Goal: Task Accomplishment & Management: Manage account settings

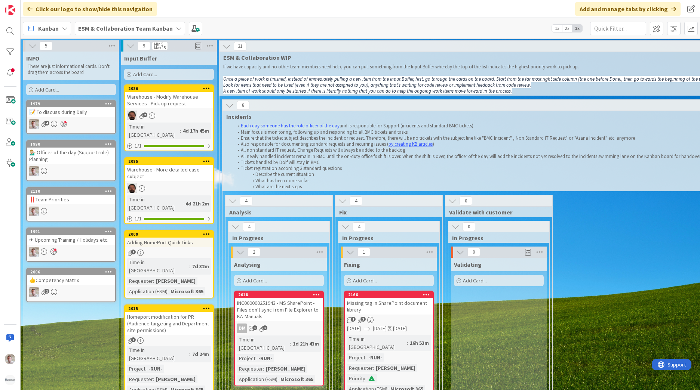
click at [51, 110] on div "📝 To discuss during Daily" at bounding box center [71, 112] width 88 height 10
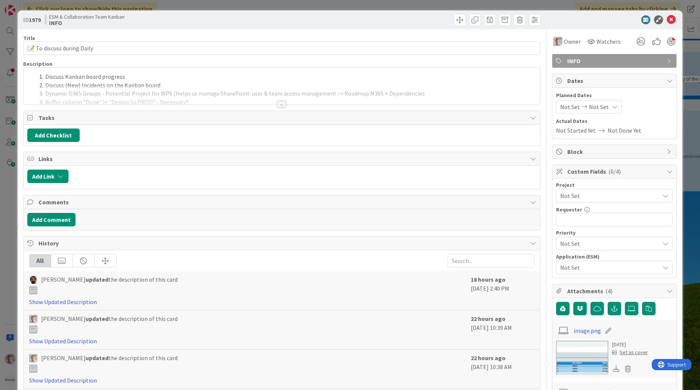
click at [271, 101] on div at bounding box center [282, 95] width 516 height 19
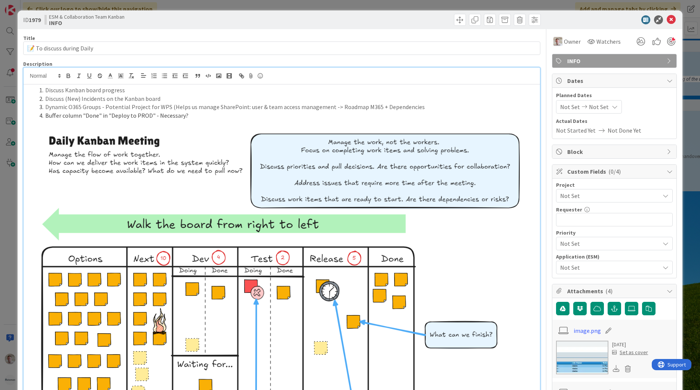
click at [196, 113] on li "Buffer column "Done" in "Deploy to PROD" - Necessary?" at bounding box center [286, 115] width 500 height 9
click at [670, 21] on icon at bounding box center [671, 19] width 9 height 9
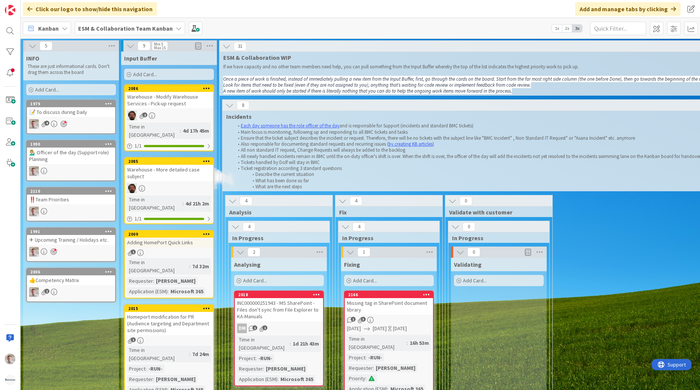
click at [129, 29] on b "ESM & Collaboration Team Kanban" at bounding box center [125, 28] width 95 height 7
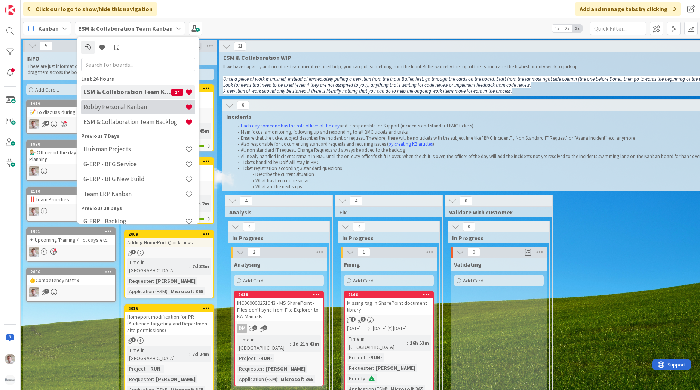
click at [136, 110] on h4 "Robby Personal Kanban" at bounding box center [134, 106] width 102 height 7
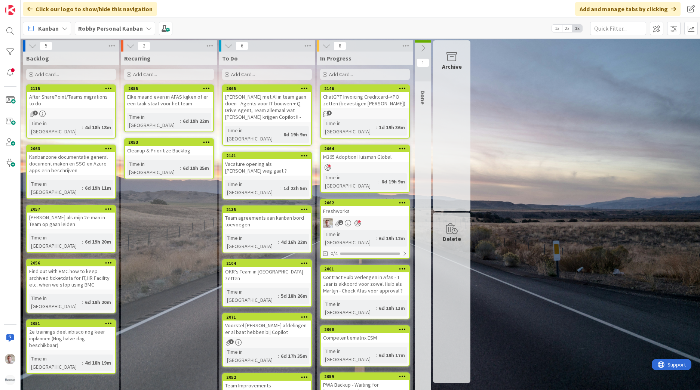
click at [253, 321] on div "Voorstel Carlo welke afdelingen er al baat hebben bij Copilot" at bounding box center [267, 329] width 88 height 16
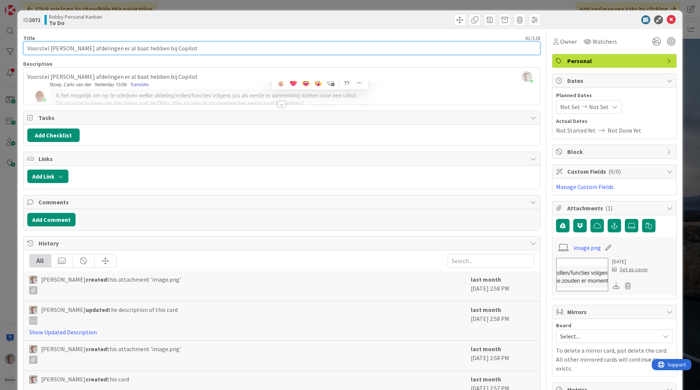
drag, startPoint x: 27, startPoint y: 49, endPoint x: 201, endPoint y: 49, distance: 173.9
click at [200, 49] on input "Voorstel Carlo welke afdelingen er al baat hebben bij Copilot" at bounding box center [281, 48] width 517 height 13
click at [39, 48] on input "Voorstel Carlo welke afdelingen er al baat hebben bij Copilot" at bounding box center [281, 48] width 517 height 13
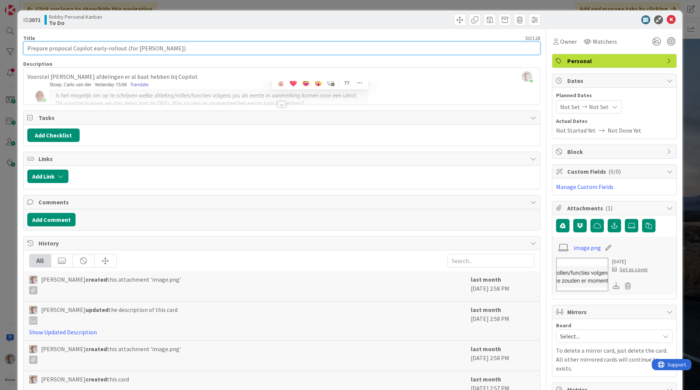
drag, startPoint x: 175, startPoint y: 56, endPoint x: 230, endPoint y: 58, distance: 55.0
click at [227, 60] on div "Title 50 / 128 Prepare proposal Copilot early-rollout (for Carlo) Description R…" at bounding box center [281, 276] width 517 height 495
type input "Prepare proposal Copilot early-rollout"
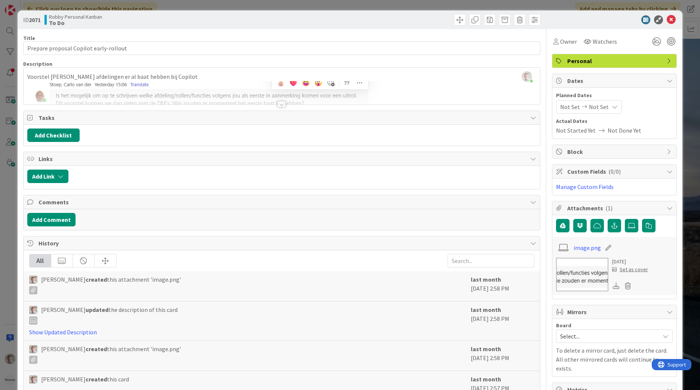
click at [577, 191] on div "Manage Custom Fields" at bounding box center [614, 187] width 124 height 16
click at [578, 187] on link "Manage Custom Fields" at bounding box center [585, 186] width 58 height 7
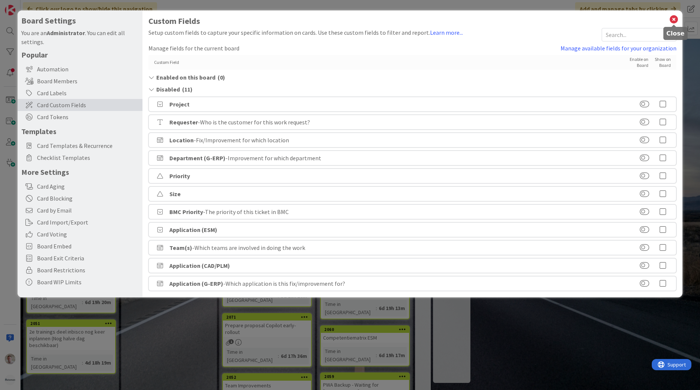
click at [673, 18] on icon at bounding box center [674, 19] width 10 height 10
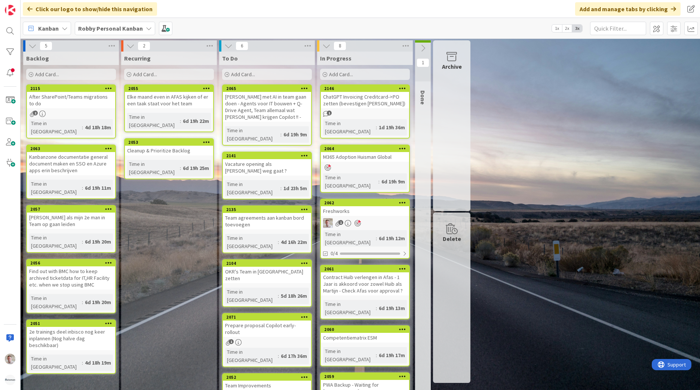
click at [264, 321] on div "Prepare proposal Copilot early-rollout" at bounding box center [267, 329] width 88 height 16
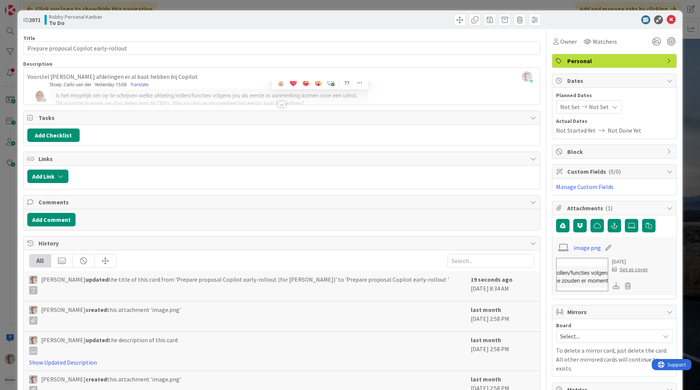
click at [580, 105] on icon at bounding box center [584, 106] width 9 height 5
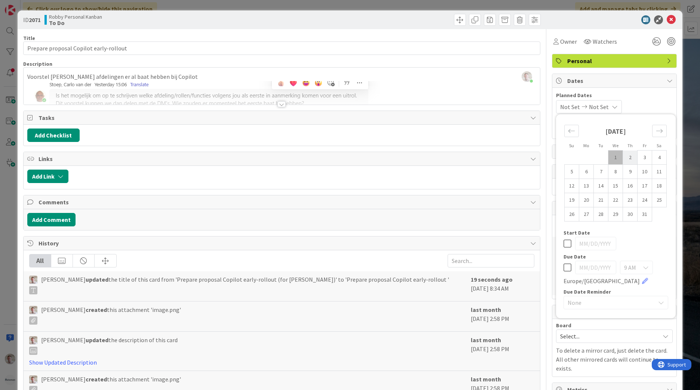
click at [623, 157] on td "2" at bounding box center [630, 158] width 15 height 14
type input "10/02/2025"
click at [563, 242] on icon at bounding box center [567, 243] width 8 height 9
click at [563, 267] on icon at bounding box center [567, 267] width 8 height 9
click at [630, 154] on td "2" at bounding box center [630, 158] width 15 height 14
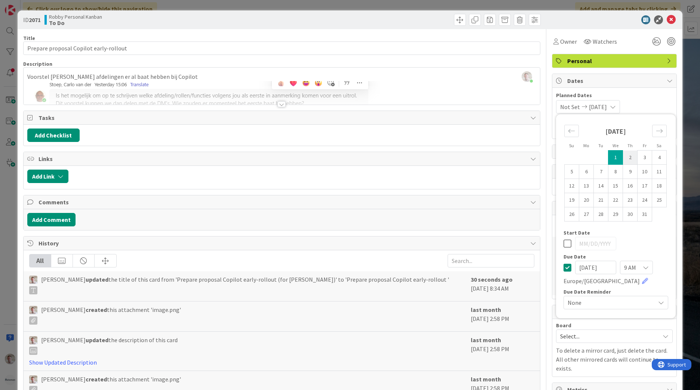
type input "10/02/2025"
click at [659, 104] on div "Not Set 10/02/2025 Su Mo Tu We Th Fr Sa September 2025 1 2 3 4 5 6 7 8 9 10 11 …" at bounding box center [614, 106] width 117 height 13
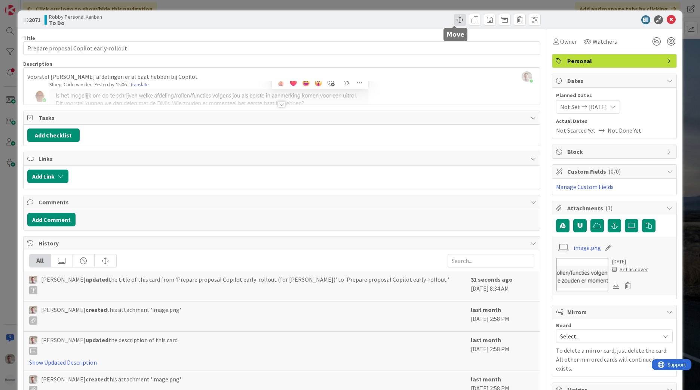
click at [454, 19] on span at bounding box center [460, 20] width 12 height 12
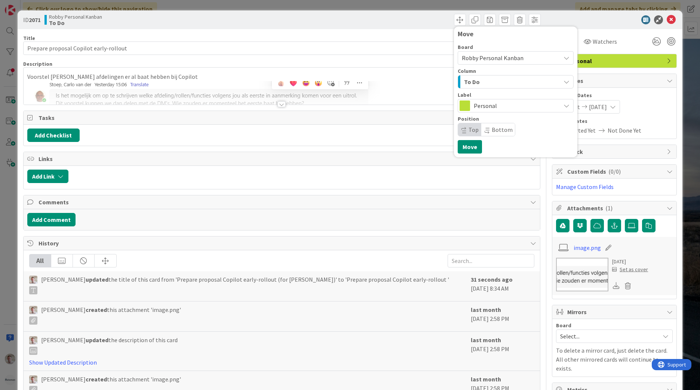
click at [577, 335] on span "Select..." at bounding box center [608, 336] width 96 height 10
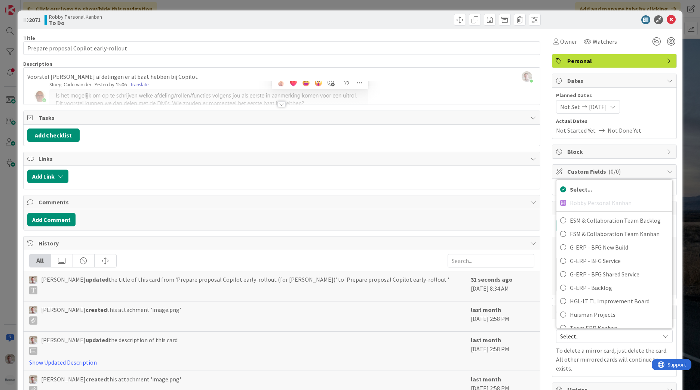
click at [577, 335] on span "Select..." at bounding box center [608, 336] width 96 height 10
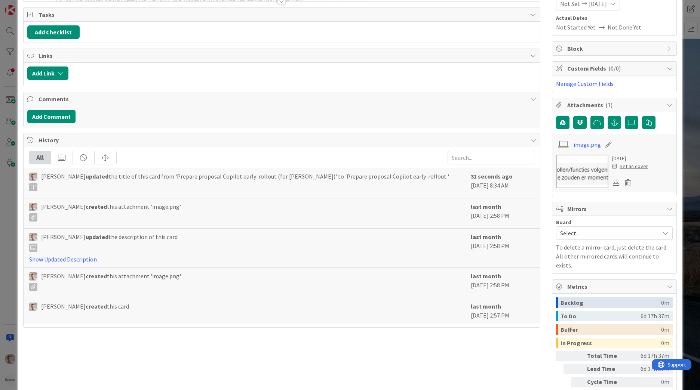
scroll to position [112, 0]
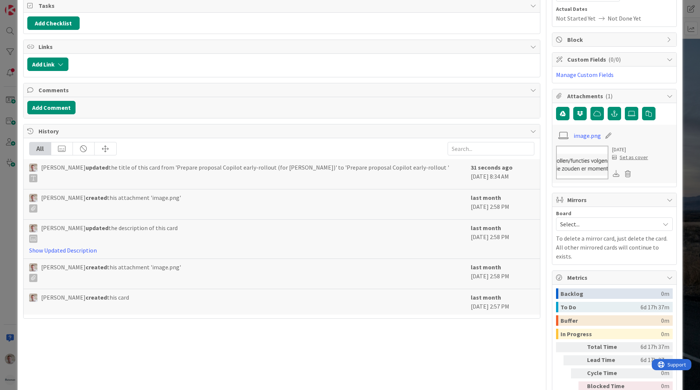
click at [578, 224] on span "Select..." at bounding box center [608, 224] width 96 height 10
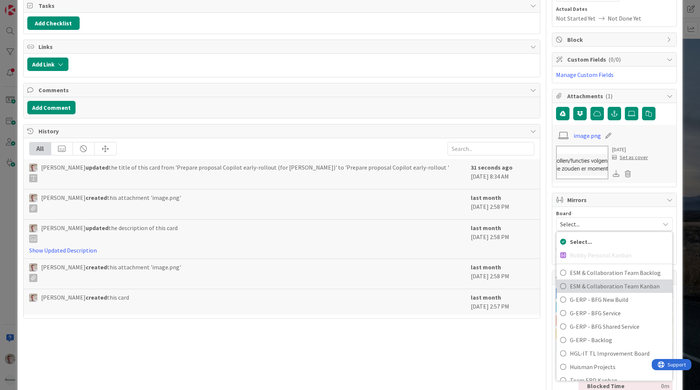
click at [590, 286] on span "ESM & Collaboration Team Kanban" at bounding box center [619, 286] width 99 height 11
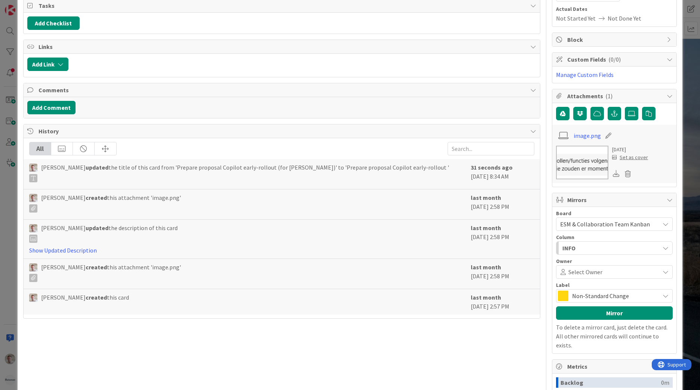
click at [588, 296] on span "Non-Standard Change" at bounding box center [614, 296] width 84 height 10
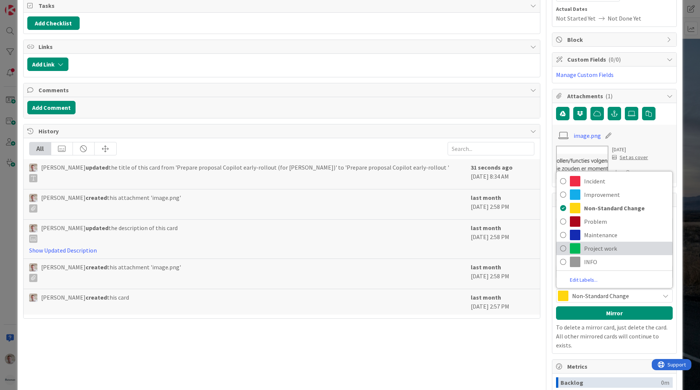
click at [584, 248] on span "Project work" at bounding box center [626, 248] width 84 height 11
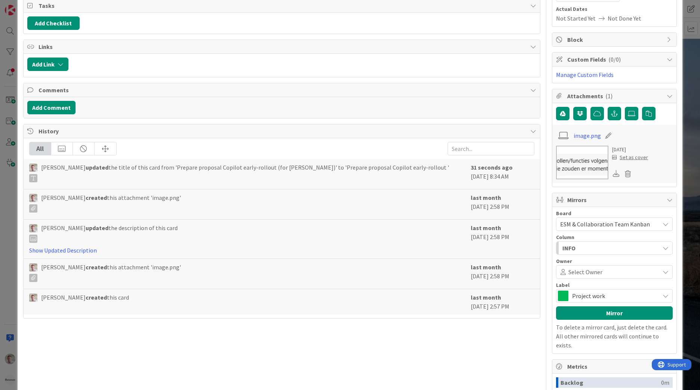
click at [580, 248] on div "INFO" at bounding box center [609, 248] width 99 height 12
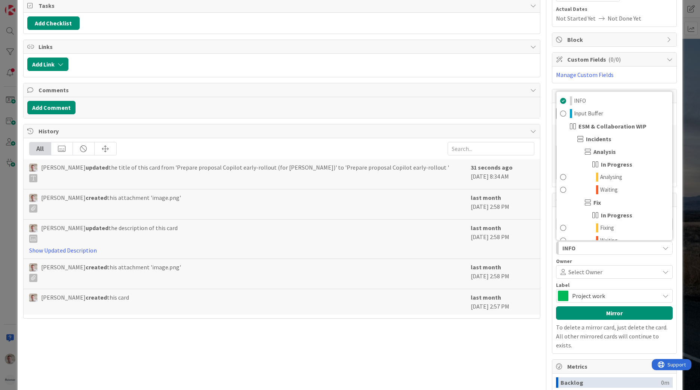
scroll to position [75, 0]
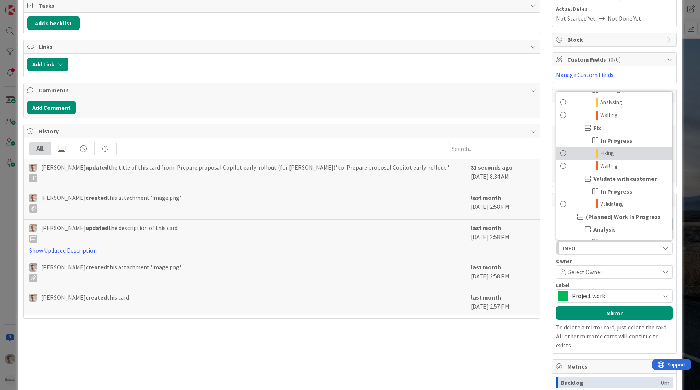
click at [593, 150] on link "Fixing" at bounding box center [614, 153] width 116 height 13
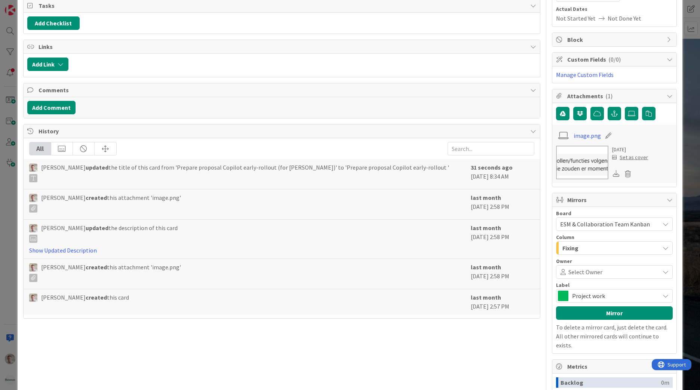
click at [576, 274] on span "Select Owner" at bounding box center [585, 272] width 34 height 9
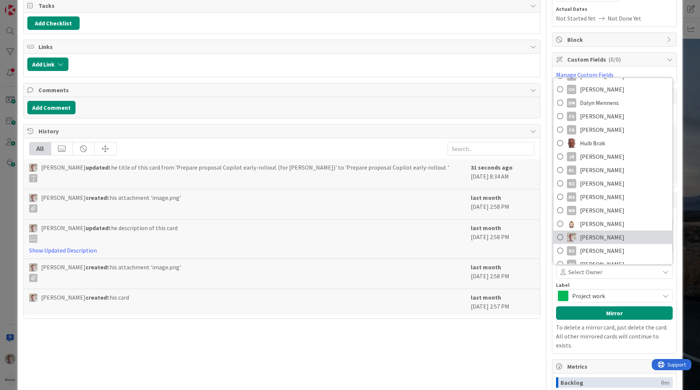
scroll to position [80, 0]
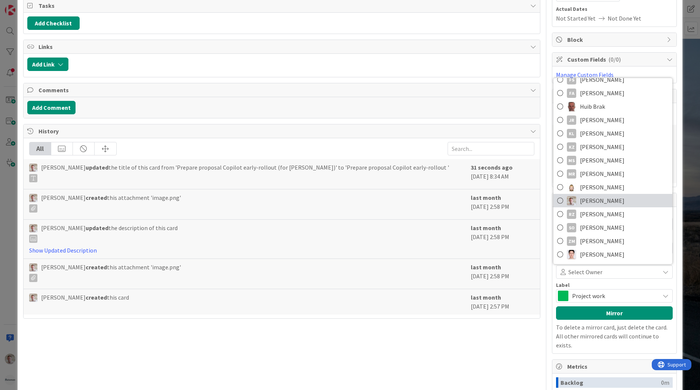
click at [584, 203] on span "Robby de Bie" at bounding box center [602, 200] width 44 height 11
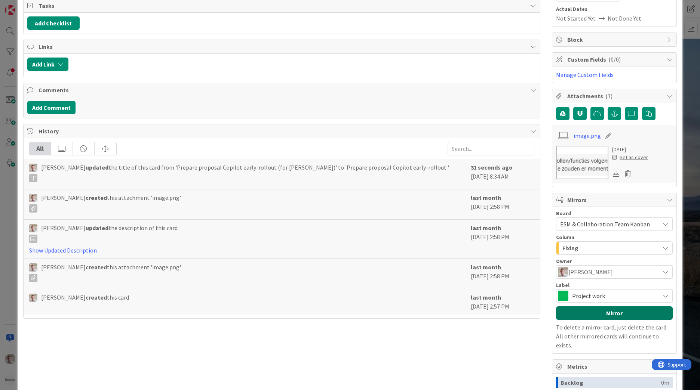
click at [591, 311] on button "Mirror" at bounding box center [614, 313] width 117 height 13
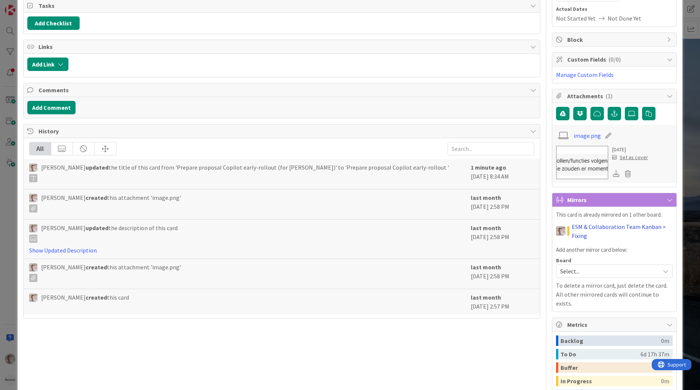
scroll to position [0, 0]
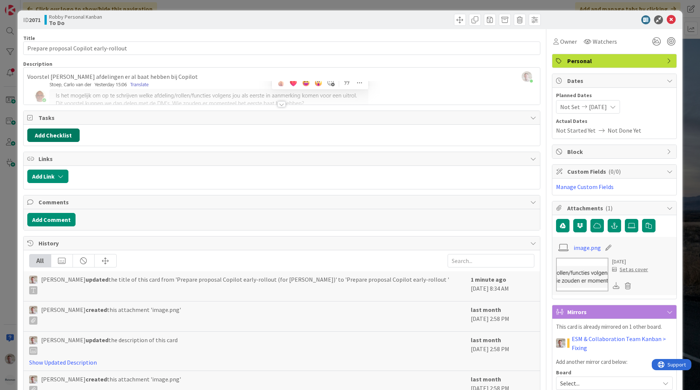
click at [56, 136] on button "Add Checklist" at bounding box center [53, 135] width 52 height 13
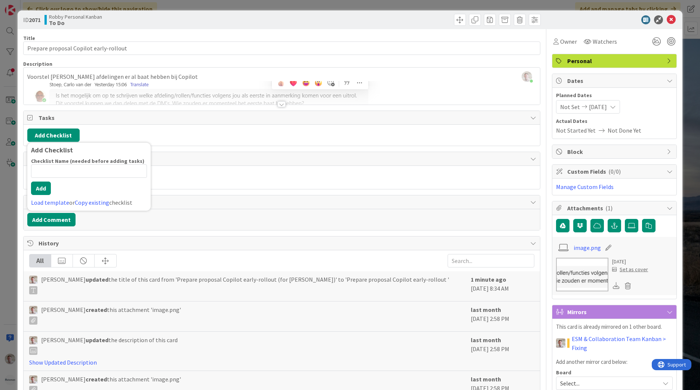
click at [55, 168] on input at bounding box center [89, 171] width 116 height 13
type input "Sub-tasks"
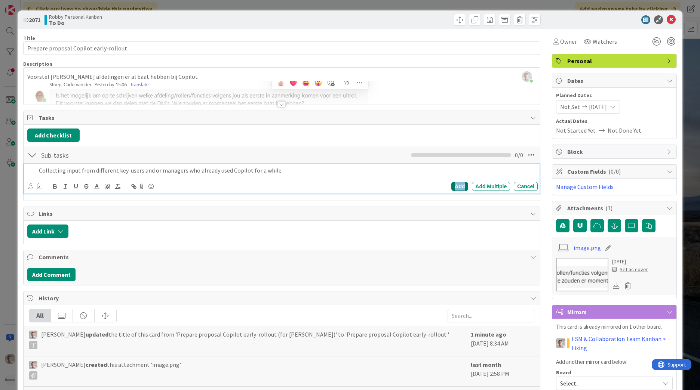
click at [455, 188] on div "Add" at bounding box center [459, 186] width 17 height 9
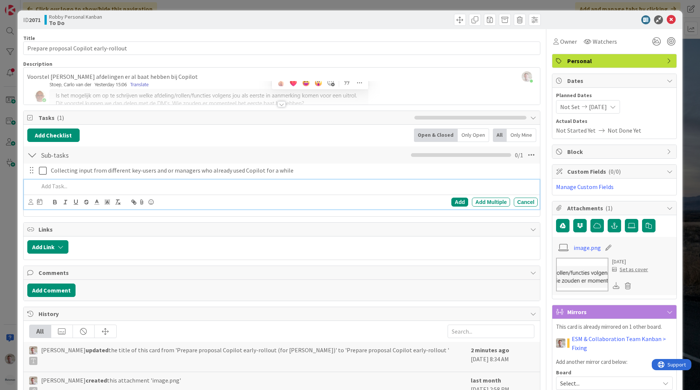
click at [57, 186] on p at bounding box center [287, 186] width 496 height 9
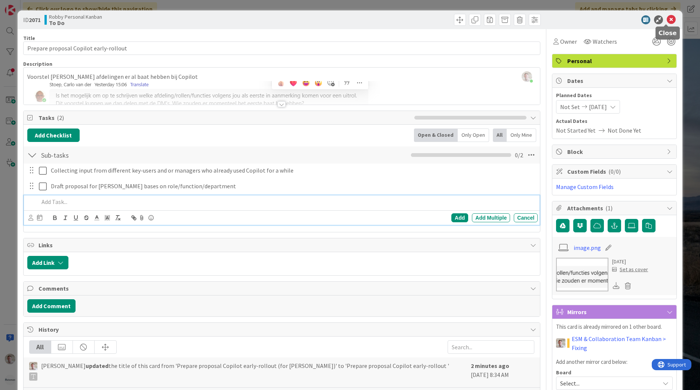
click at [668, 19] on icon at bounding box center [671, 19] width 9 height 9
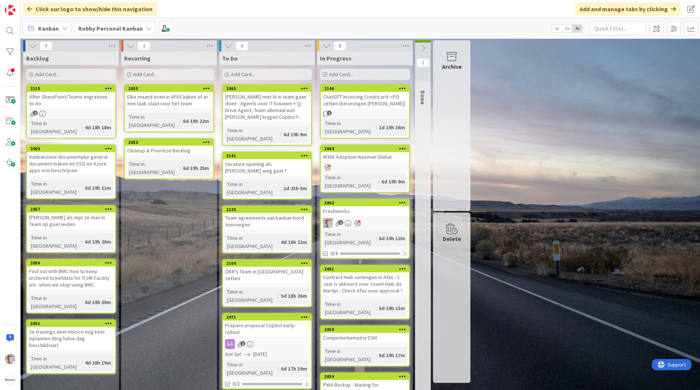
click at [114, 31] on b "Robby Personal Kanban" at bounding box center [110, 28] width 65 height 7
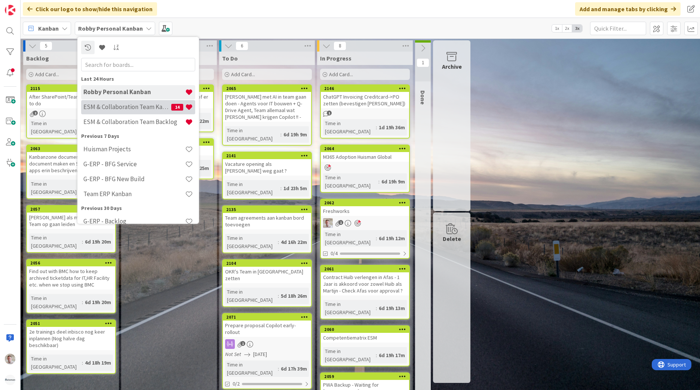
click at [120, 109] on h4 "ESM & Collaboration Team Kanban" at bounding box center [127, 106] width 88 height 7
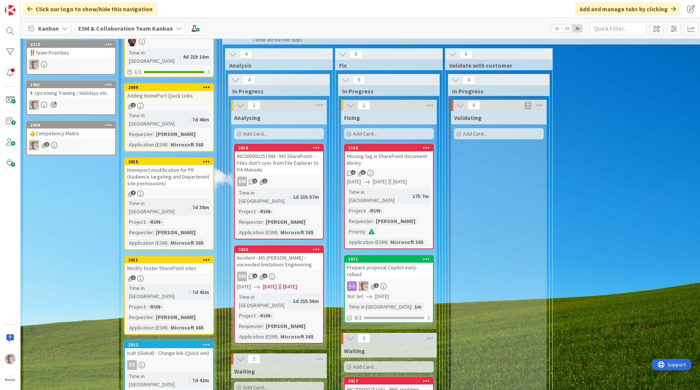
scroll to position [187, 0]
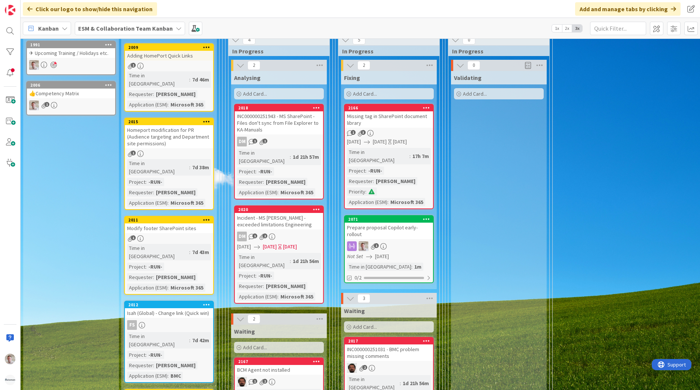
click at [412, 242] on div "1" at bounding box center [389, 247] width 88 height 10
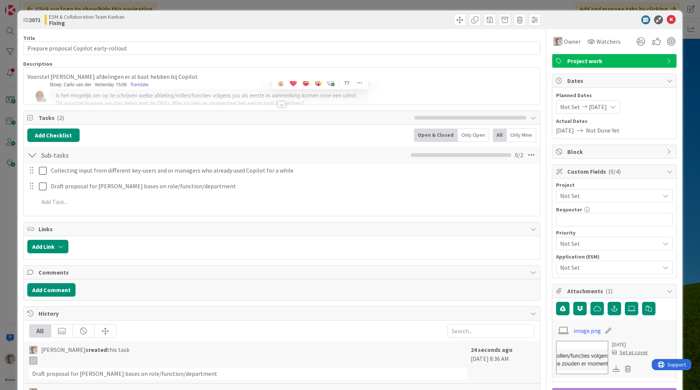
click at [574, 200] on span "Not Set" at bounding box center [608, 196] width 96 height 10
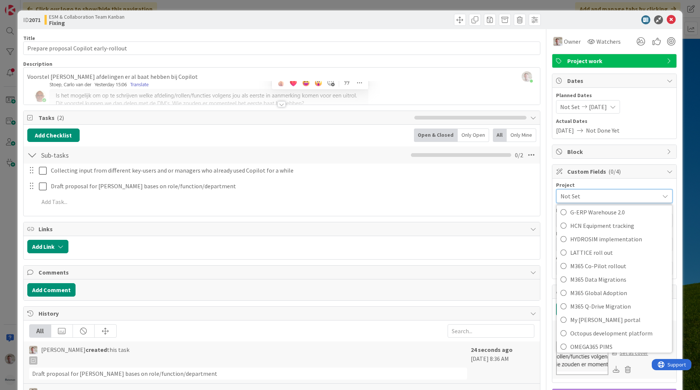
scroll to position [411, 0]
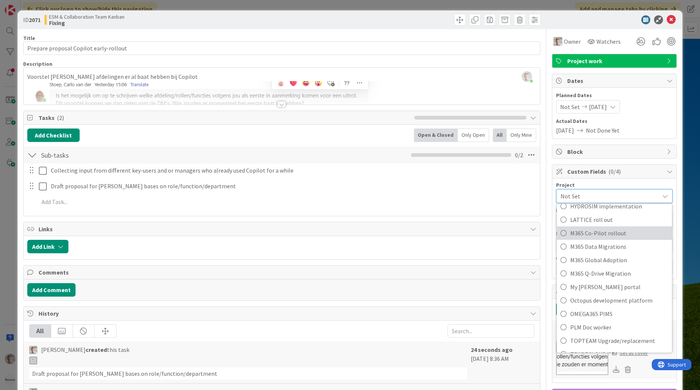
click at [577, 235] on span "M365 Co-Pilot rollout" at bounding box center [619, 233] width 98 height 11
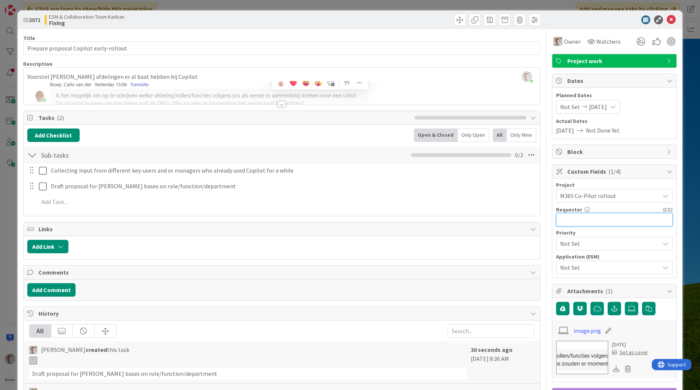
click at [567, 222] on input "text" at bounding box center [614, 219] width 117 height 13
type input "R"
type input "Carlo van der Stoep"
click at [584, 241] on span "Not Set" at bounding box center [608, 244] width 96 height 10
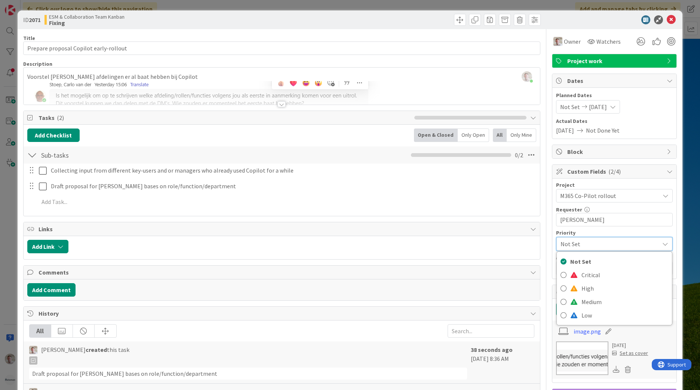
click at [560, 244] on span "Not Set" at bounding box center [607, 244] width 95 height 10
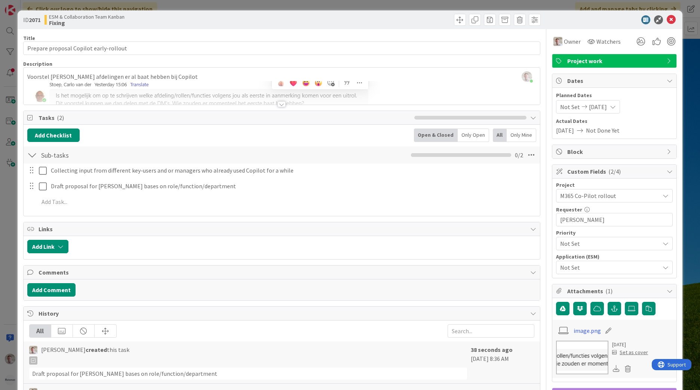
click at [562, 269] on span "Not Set" at bounding box center [608, 267] width 96 height 10
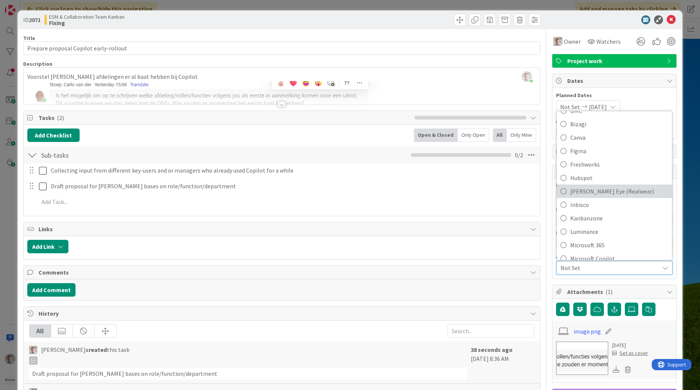
scroll to position [75, 0]
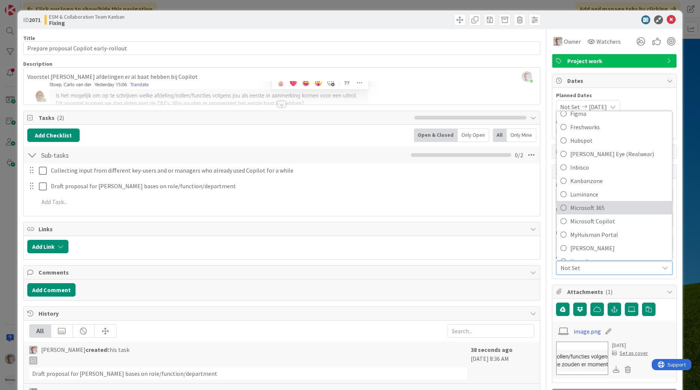
click at [578, 207] on span "Microsoft 365" at bounding box center [619, 207] width 98 height 11
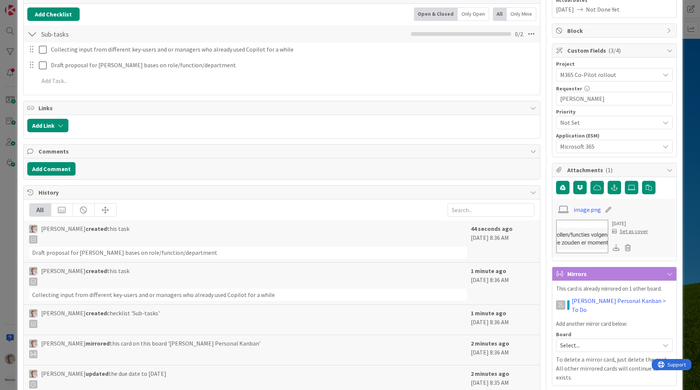
scroll to position [39, 0]
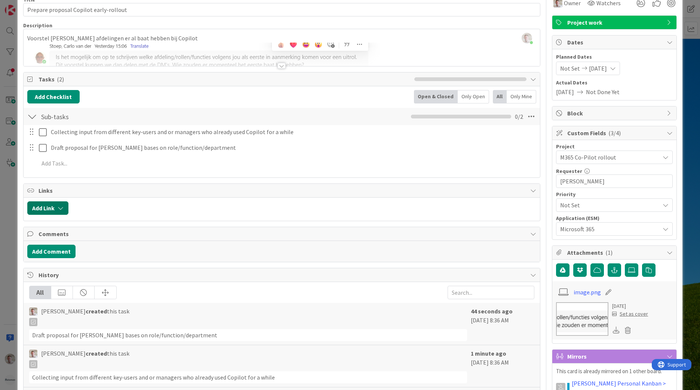
click at [39, 209] on button "Add Link" at bounding box center [47, 208] width 41 height 13
click at [54, 256] on span "Current Board" at bounding box center [55, 254] width 36 height 7
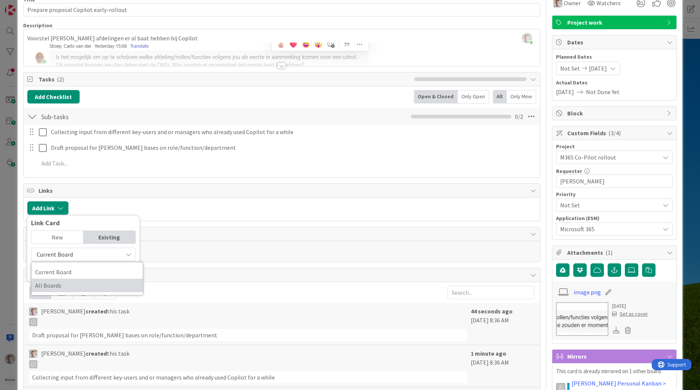
click at [56, 286] on span "All Boards" at bounding box center [87, 285] width 104 height 11
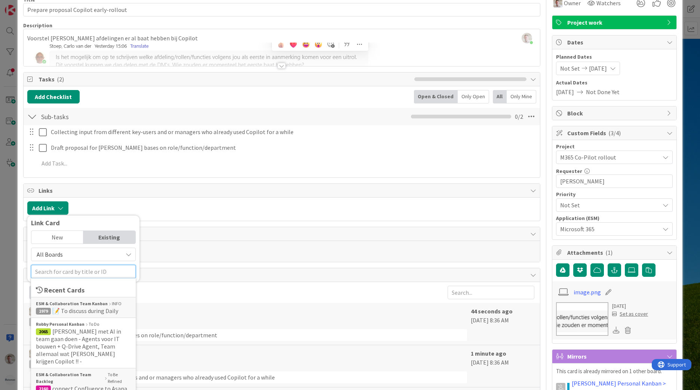
click at [55, 271] on input "text" at bounding box center [83, 271] width 105 height 13
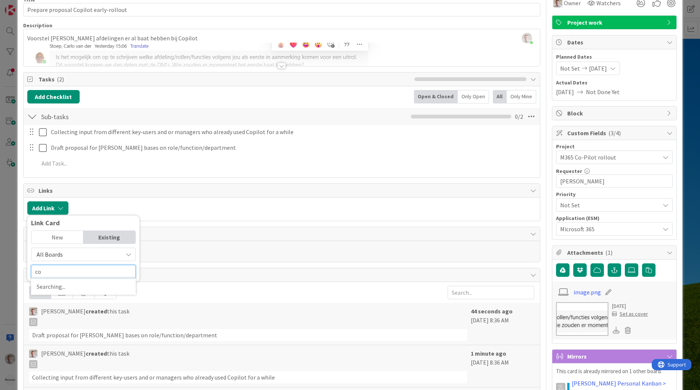
type input "c"
type input "AI"
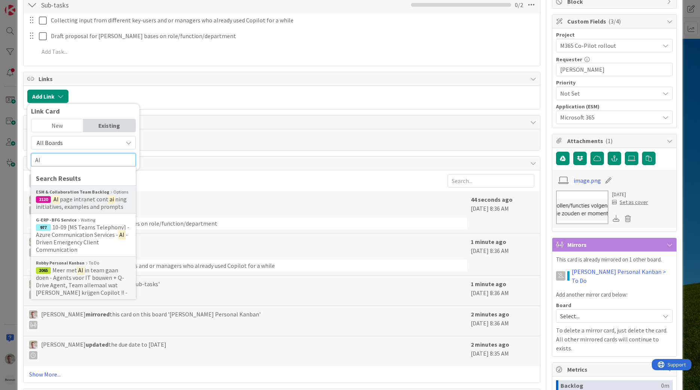
scroll to position [151, 0]
click at [47, 160] on input "AI" at bounding box center [83, 159] width 105 height 13
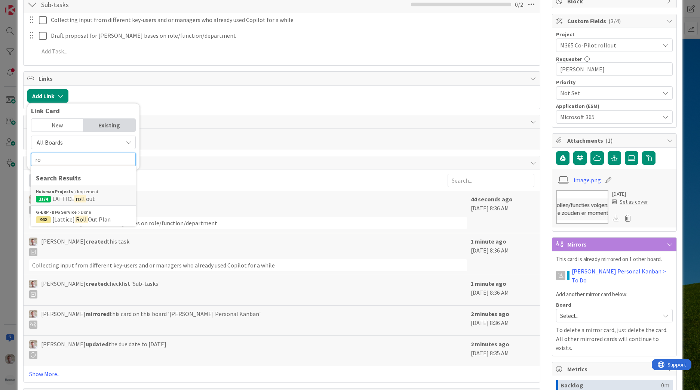
type input "r"
type input "co pilot"
click at [78, 198] on mark "Pilot" at bounding box center [83, 199] width 15 height 10
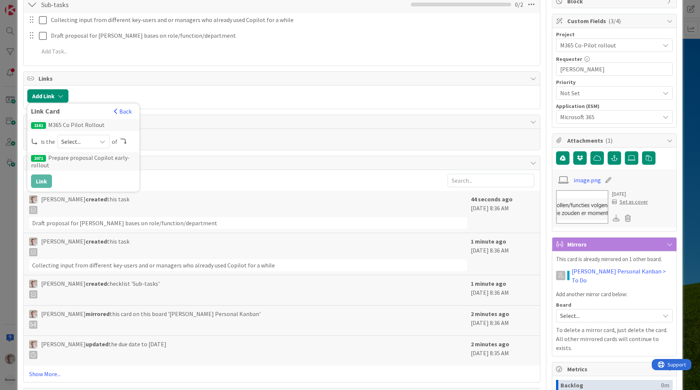
click at [70, 140] on span "Select..." at bounding box center [76, 141] width 31 height 10
click at [83, 163] on span "parent" at bounding box center [123, 159] width 84 height 11
click at [43, 181] on button "Link" at bounding box center [41, 181] width 21 height 13
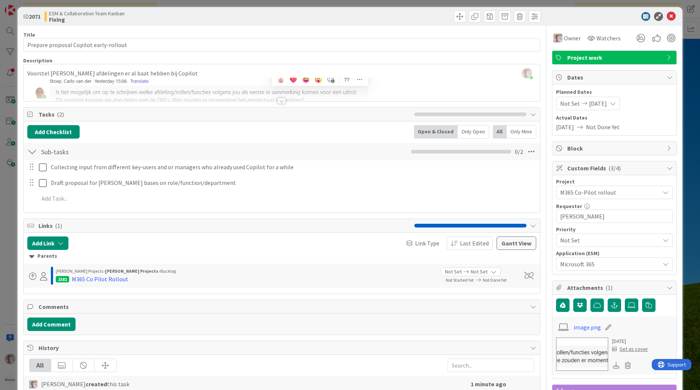
scroll to position [0, 0]
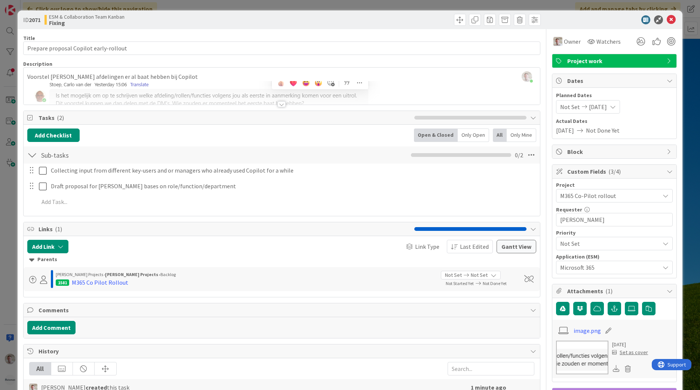
click at [138, 99] on div at bounding box center [282, 95] width 516 height 19
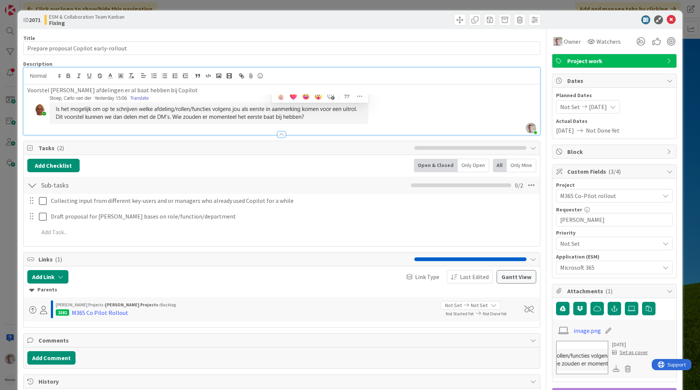
click at [93, 99] on img at bounding box center [203, 111] width 353 height 33
click at [173, 106] on img at bounding box center [203, 111] width 353 height 33
click at [420, 123] on p at bounding box center [281, 111] width 509 height 33
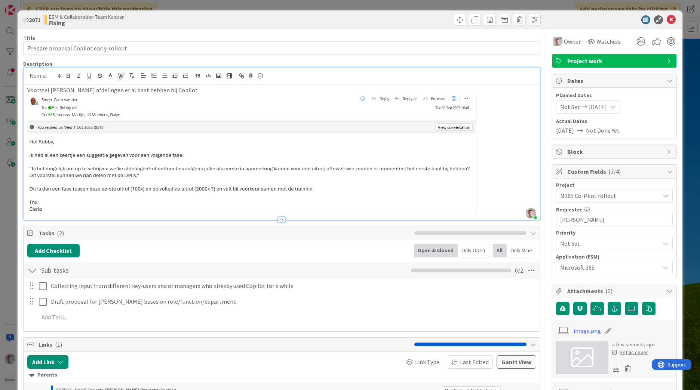
click at [526, 134] on p at bounding box center [281, 154] width 509 height 118
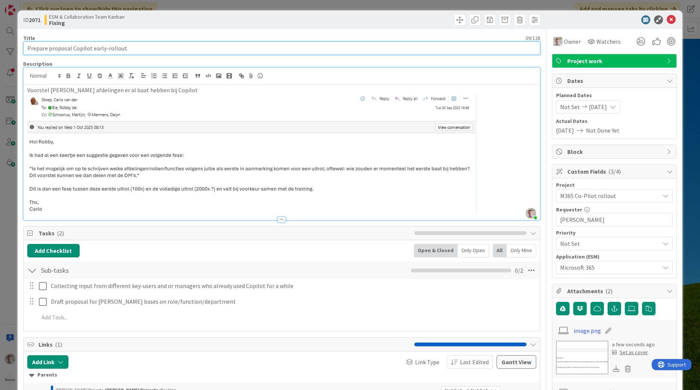
click at [134, 50] on input "Prepare proposal Copilot early-rollout" at bounding box center [281, 48] width 517 height 13
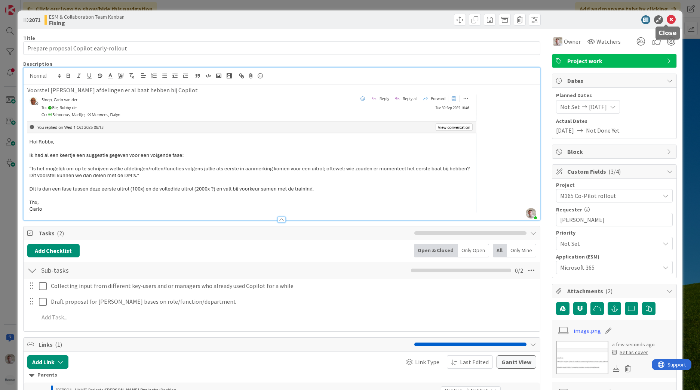
click at [669, 21] on icon at bounding box center [671, 19] width 9 height 9
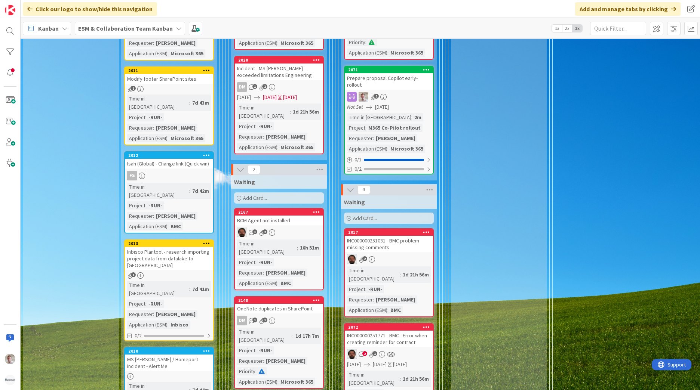
scroll to position [187, 0]
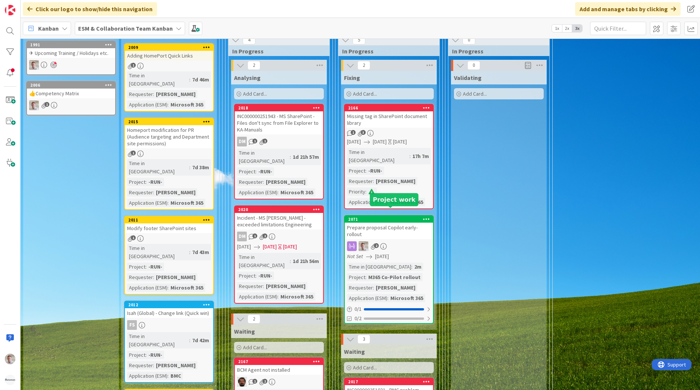
click at [398, 217] on div "2071" at bounding box center [390, 219] width 85 height 5
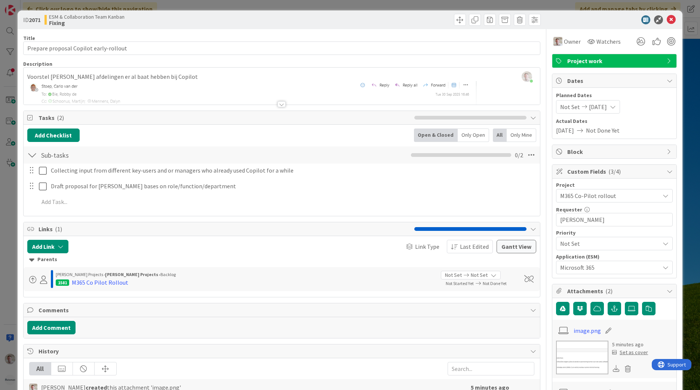
click at [589, 62] on span "Project work" at bounding box center [615, 60] width 96 height 9
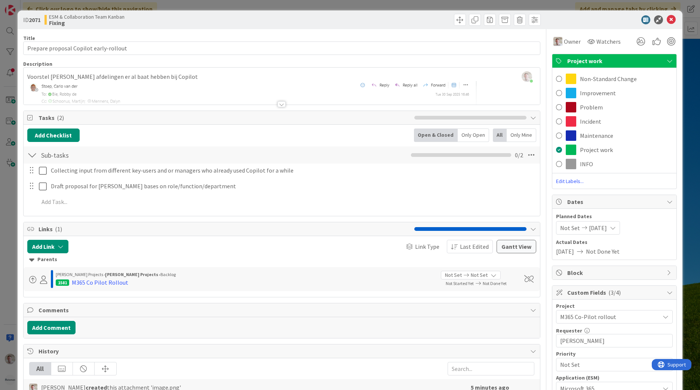
click at [590, 62] on span "Project work" at bounding box center [615, 60] width 96 height 9
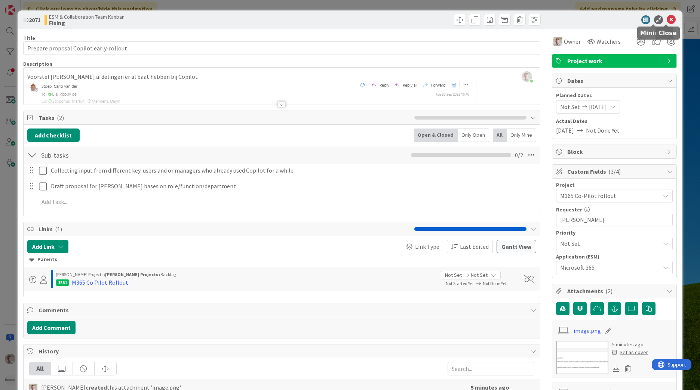
click at [667, 19] on icon at bounding box center [671, 19] width 9 height 9
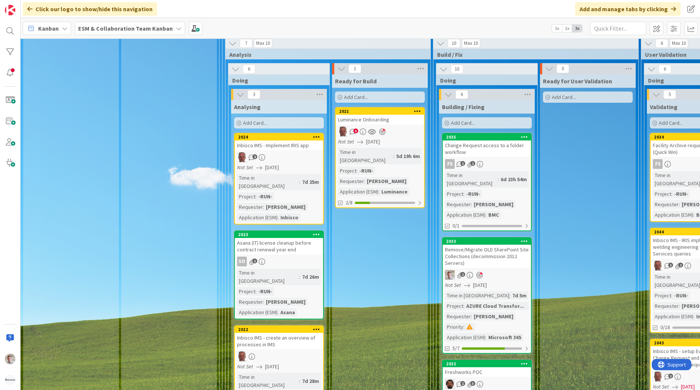
scroll to position [860, 0]
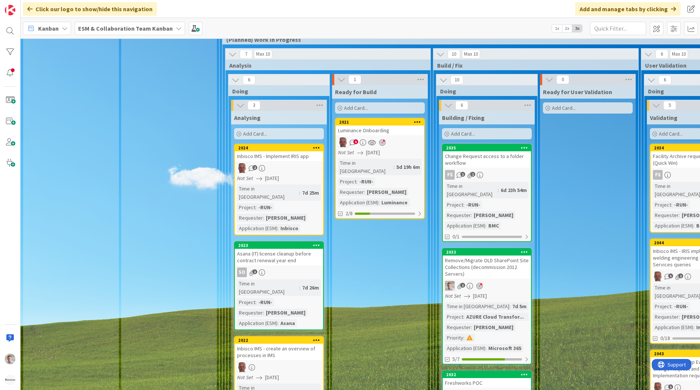
click at [483, 151] on div "Change Request access to a folder workflow" at bounding box center [487, 159] width 88 height 16
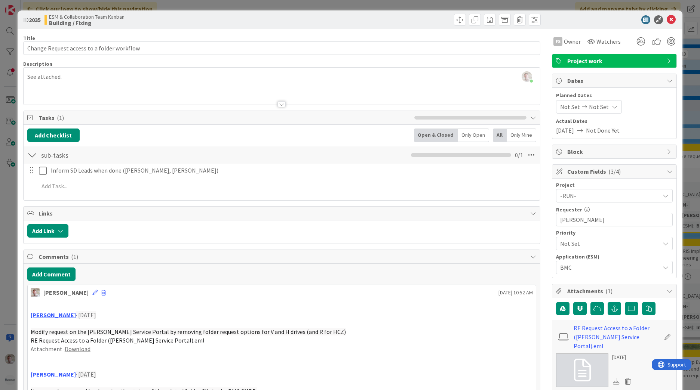
click at [588, 62] on span "Project work" at bounding box center [615, 60] width 96 height 9
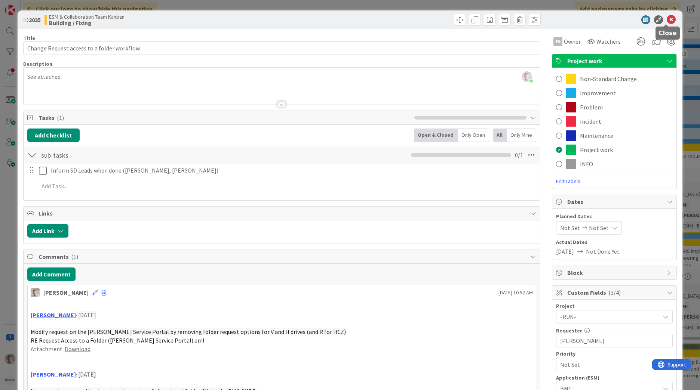
click at [667, 24] on icon at bounding box center [671, 19] width 9 height 9
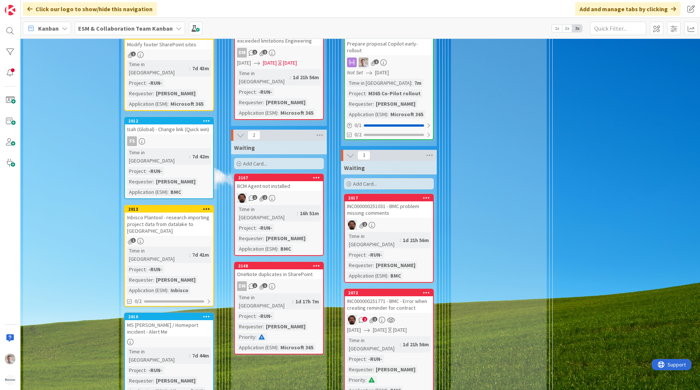
scroll to position [299, 0]
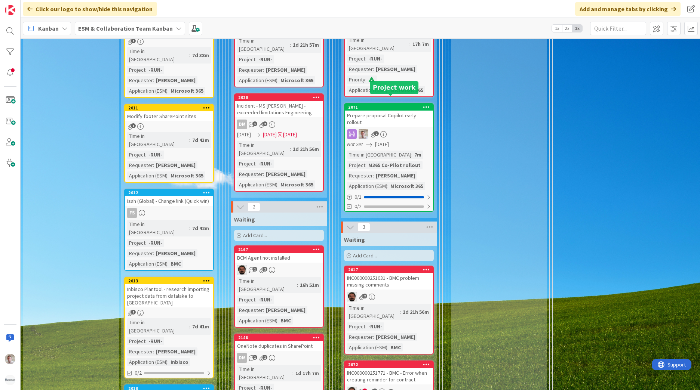
click at [383, 105] on div "2071" at bounding box center [390, 107] width 85 height 5
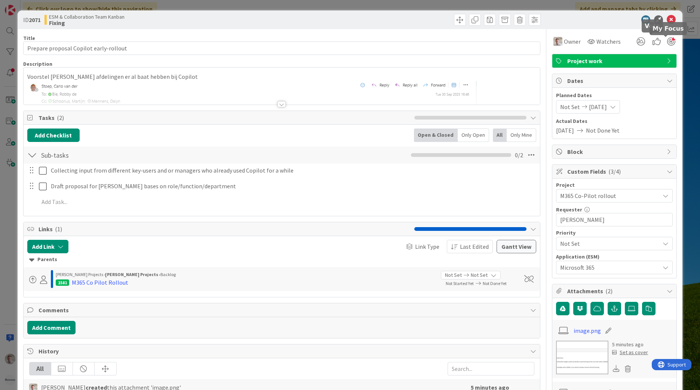
click at [667, 43] on div at bounding box center [671, 41] width 8 height 8
click at [667, 19] on icon at bounding box center [671, 19] width 9 height 9
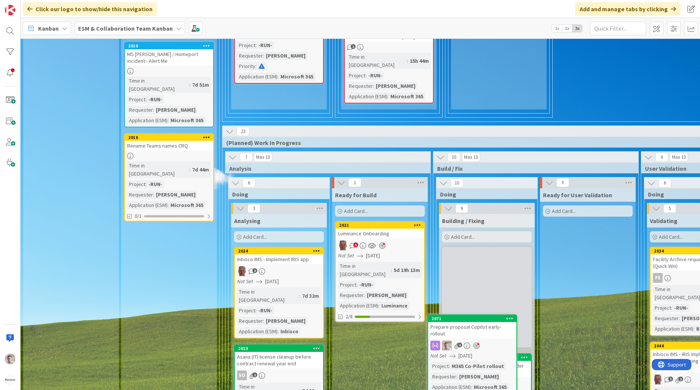
scroll to position [645, 0]
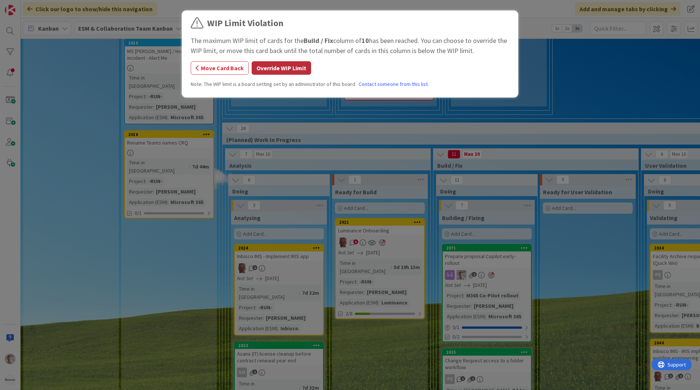
click at [283, 65] on button "Override WIP Limit" at bounding box center [281, 67] width 59 height 13
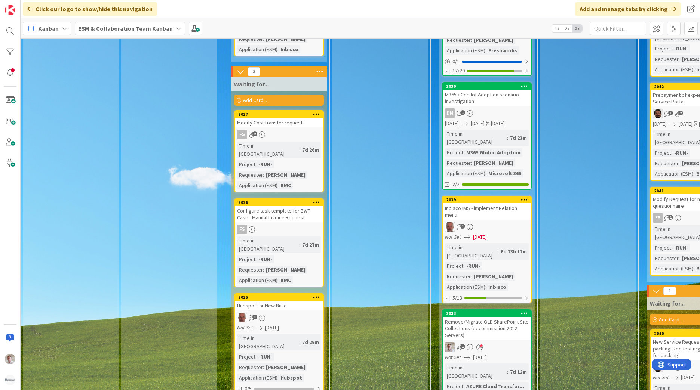
scroll to position [1049, 0]
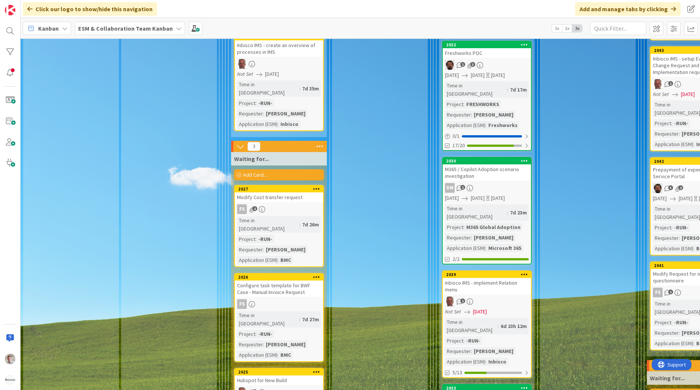
click at [478, 165] on div "M365 / Copilot Adoption scenario investigation" at bounding box center [487, 173] width 88 height 16
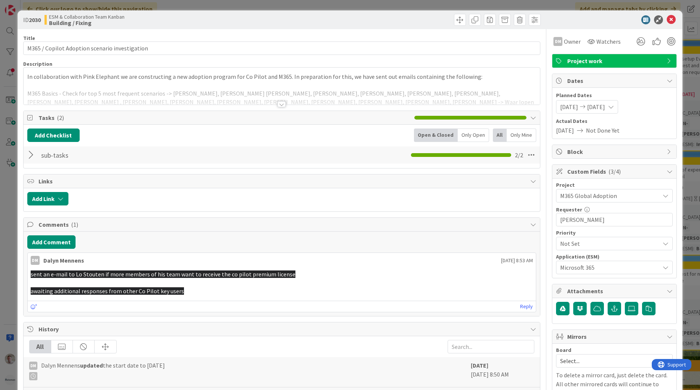
click at [31, 155] on div at bounding box center [32, 154] width 10 height 13
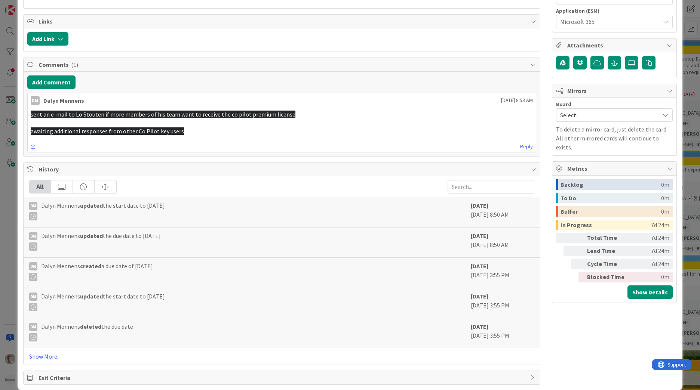
scroll to position [248, 0]
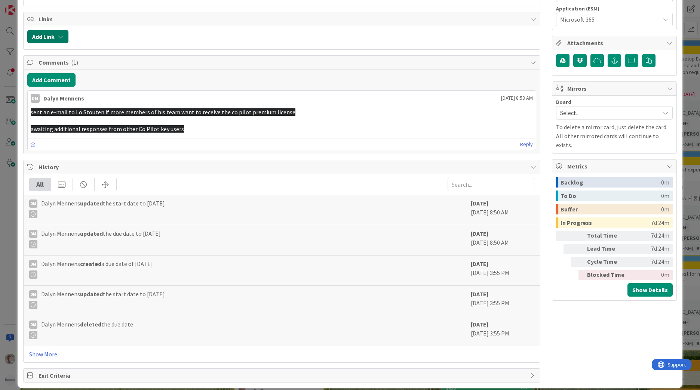
click at [68, 32] on button "Add Link" at bounding box center [47, 36] width 41 height 13
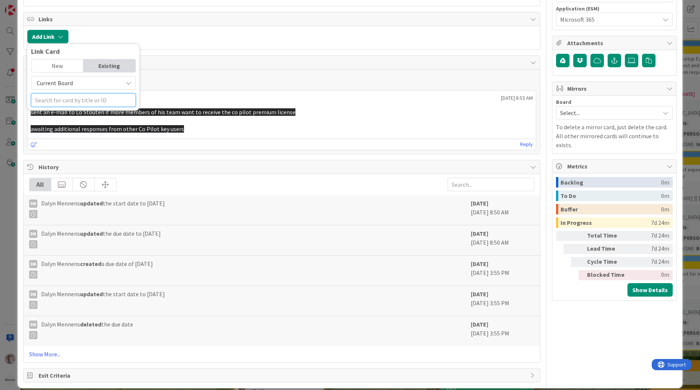
click at [61, 93] on input "text" at bounding box center [83, 99] width 105 height 13
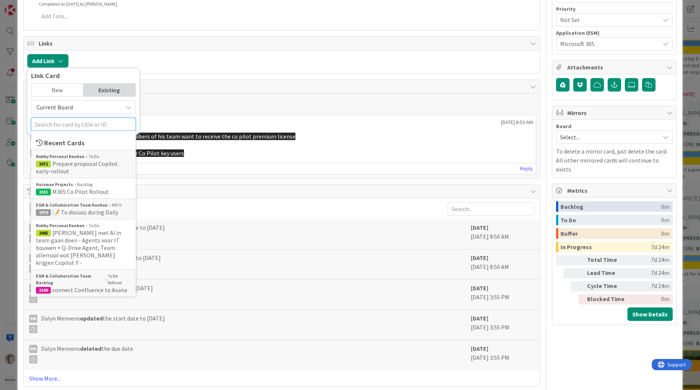
scroll to position [211, 0]
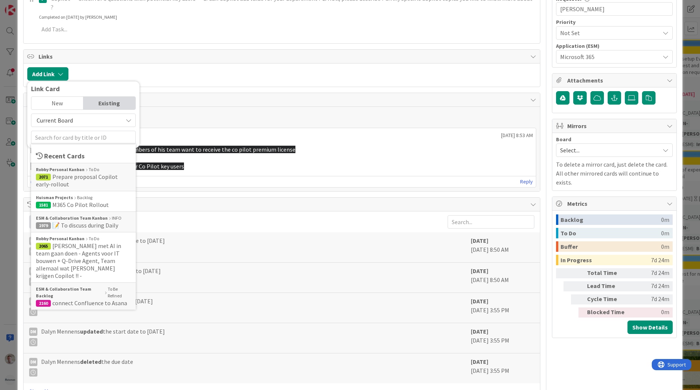
click at [68, 117] on span "Current Board" at bounding box center [55, 120] width 36 height 7
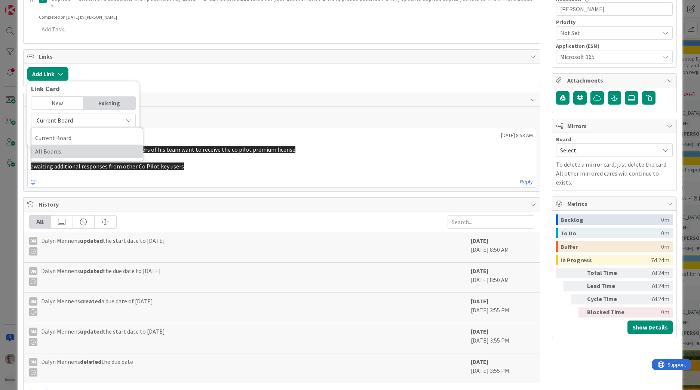
click at [56, 146] on span "All Boards" at bounding box center [87, 151] width 104 height 11
click at [54, 131] on input "text" at bounding box center [83, 137] width 105 height 13
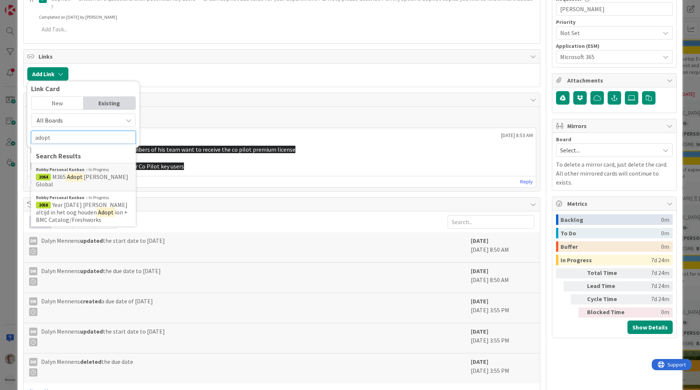
click at [85, 131] on input "adopt" at bounding box center [83, 137] width 105 height 13
click at [35, 131] on input "adopt" at bounding box center [83, 137] width 105 height 13
type input "r"
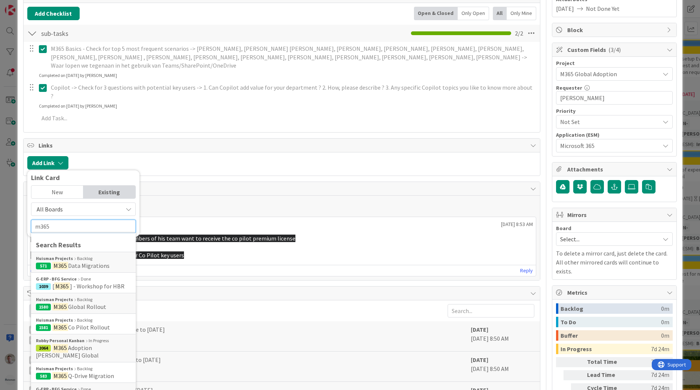
scroll to position [24, 0]
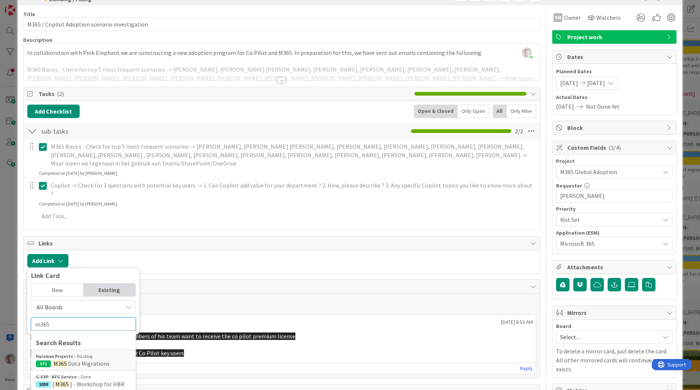
type input "m365"
click at [594, 168] on span "M365 Global Adoption" at bounding box center [608, 172] width 96 height 10
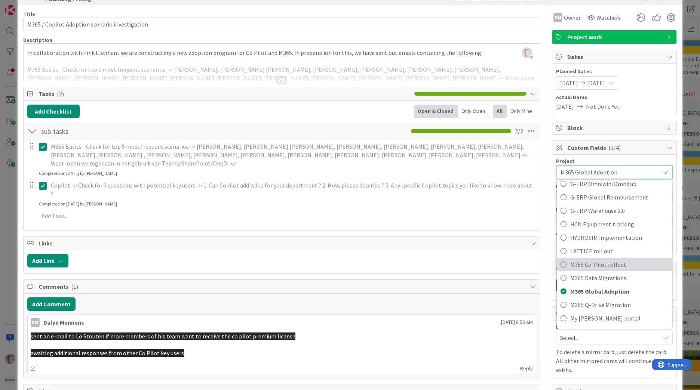
scroll to position [411, 0]
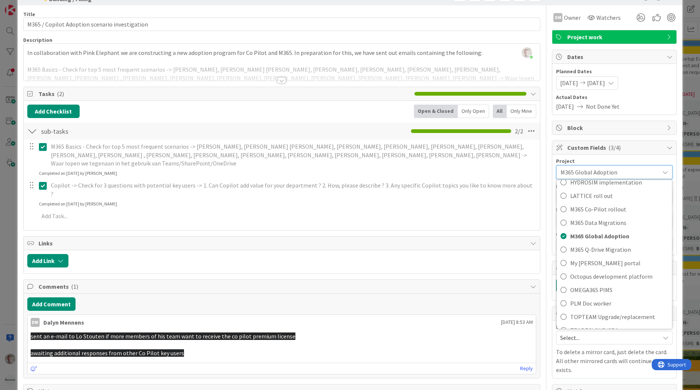
click at [413, 224] on div "Title 46 / 128 M365 / Copilot Adoption scenario investigation Description Robby…" at bounding box center [281, 306] width 517 height 602
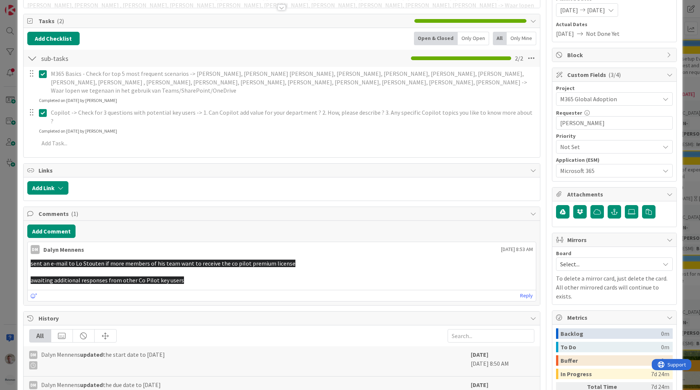
scroll to position [211, 0]
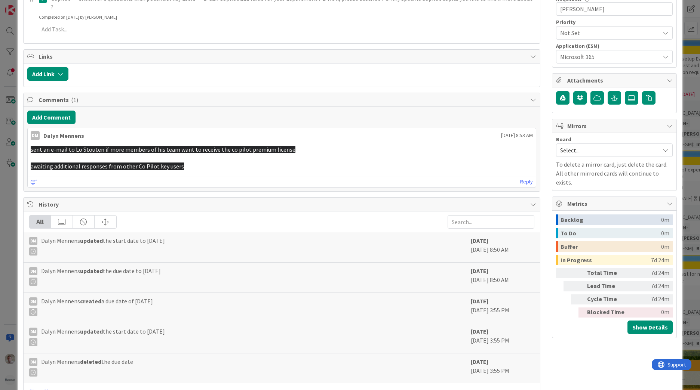
click at [188, 162] on p "awaiting additional responses from other Co Pilot key users" at bounding box center [282, 166] width 502 height 9
click at [170, 163] on span "awaiting additional responses from other Co Pilot key users" at bounding box center [107, 166] width 153 height 7
click at [209, 154] on p at bounding box center [282, 158] width 502 height 9
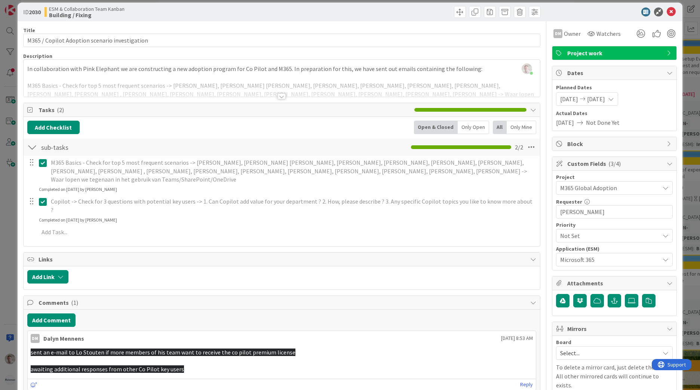
scroll to position [0, 0]
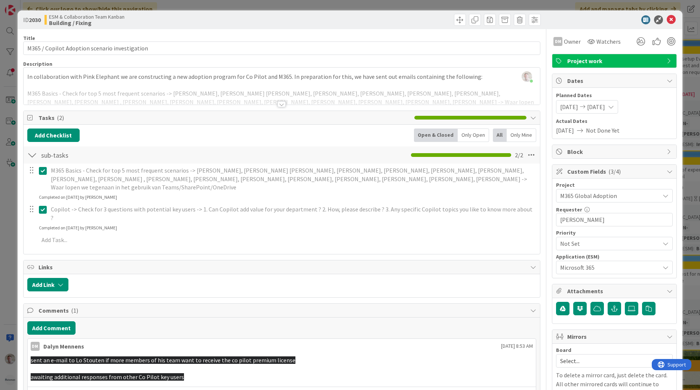
click at [664, 14] on div "ID 2030 ESM & Collaboration Team Kanban Building / Fixing" at bounding box center [350, 19] width 665 height 19
click at [667, 20] on icon at bounding box center [671, 19] width 9 height 9
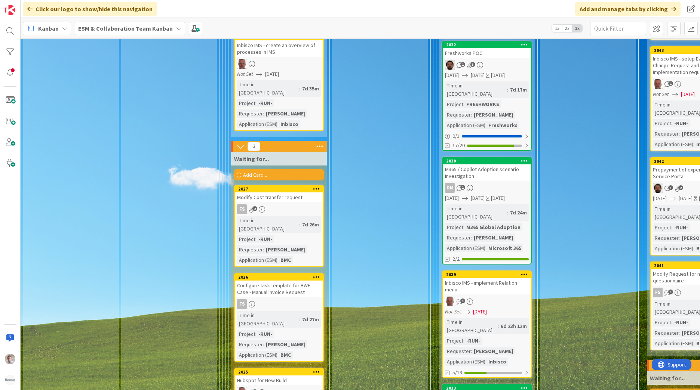
click at [492, 165] on div "M365 / Copilot Adoption scenario investigation" at bounding box center [487, 173] width 88 height 16
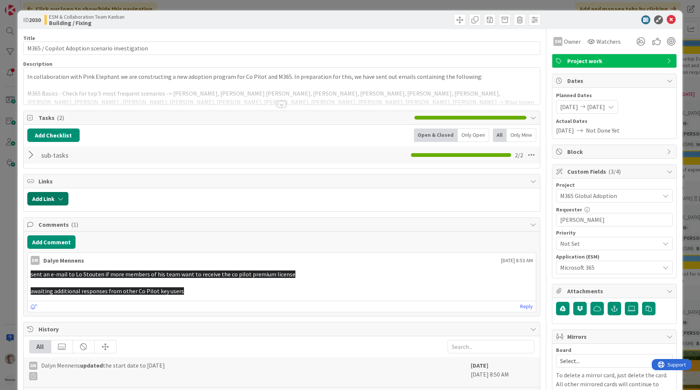
click at [42, 196] on button "Add Link" at bounding box center [47, 198] width 41 height 13
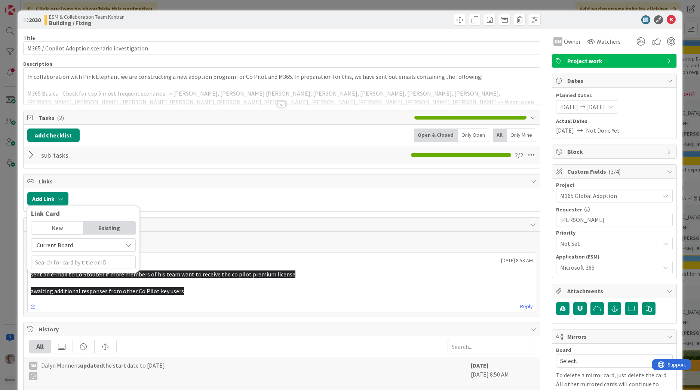
click at [105, 230] on div "Existing" at bounding box center [109, 228] width 52 height 13
click at [69, 262] on input "text" at bounding box center [83, 262] width 105 height 13
type input "m365"
click at [74, 249] on span "Current Board" at bounding box center [77, 245] width 84 height 10
click at [65, 275] on span "All Boards" at bounding box center [87, 276] width 104 height 11
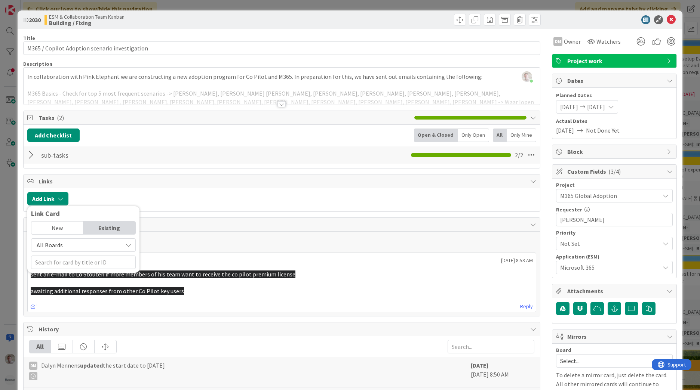
click at [61, 269] on div "Link Card New Existing All Boards Current Board All Boards" at bounding box center [83, 239] width 112 height 67
click at [61, 267] on input "text" at bounding box center [83, 262] width 105 height 13
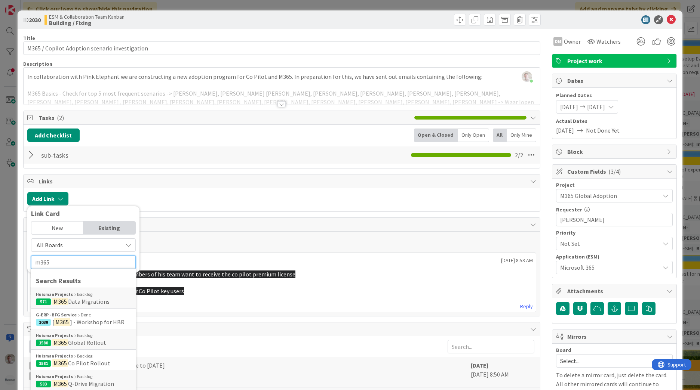
scroll to position [37, 0]
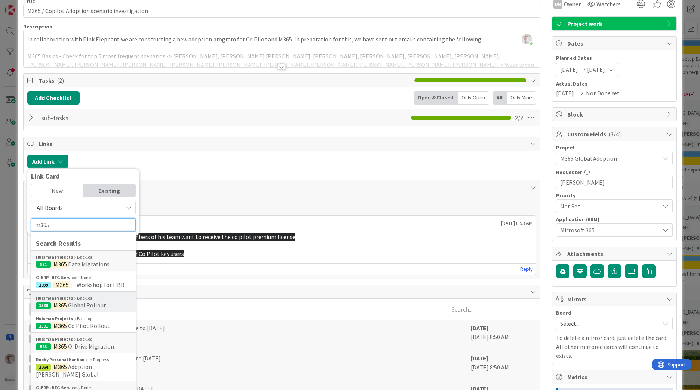
type input "m365"
click at [90, 301] on div "Huisman Projects Backlog" at bounding box center [83, 298] width 95 height 7
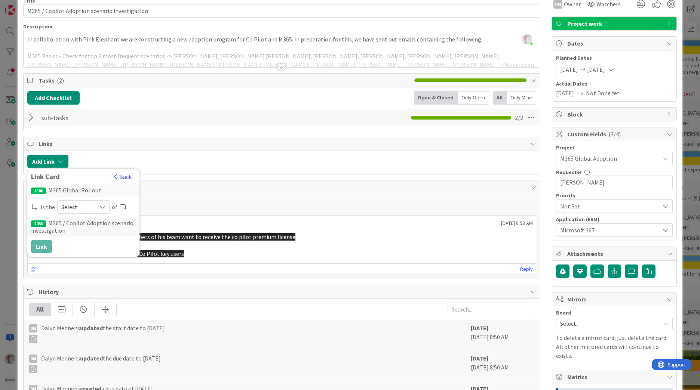
click at [74, 207] on span "Select..." at bounding box center [76, 207] width 31 height 10
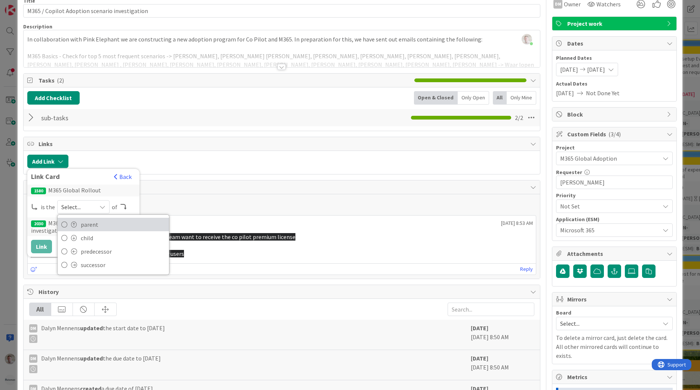
click at [79, 229] on link "parent" at bounding box center [113, 224] width 111 height 13
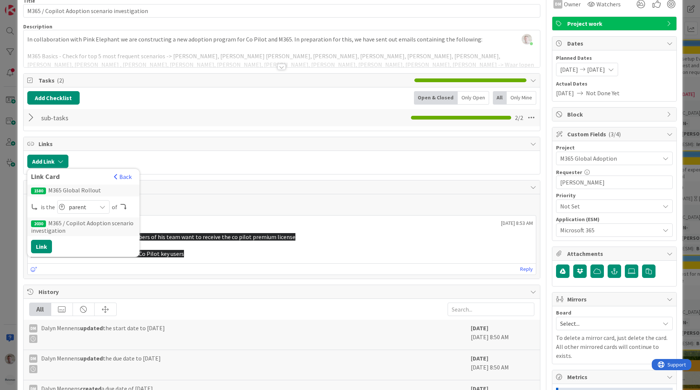
click at [282, 169] on div "Add Link Link Card Back 1580 M365 Global Rollout is the parent parent child pre…" at bounding box center [282, 162] width 516 height 23
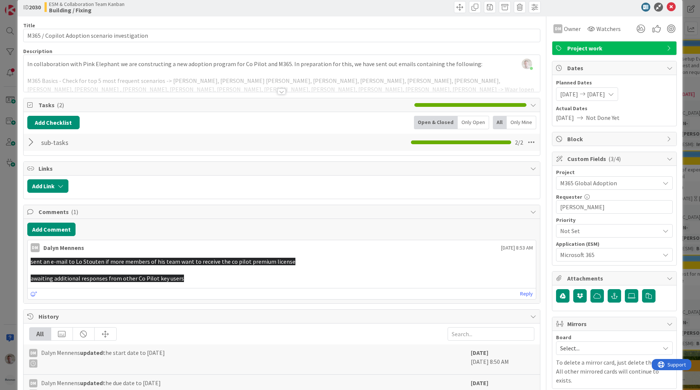
scroll to position [0, 0]
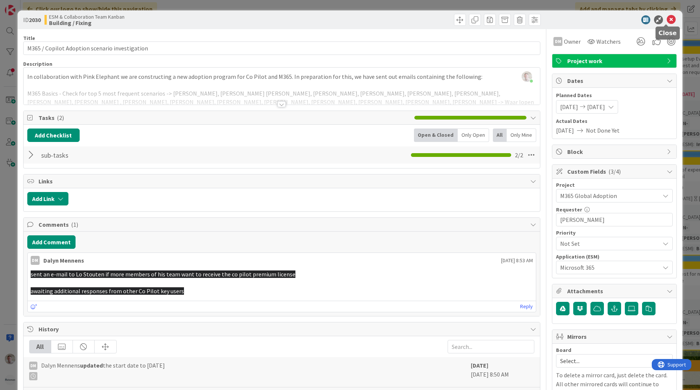
click at [668, 18] on icon at bounding box center [671, 19] width 9 height 9
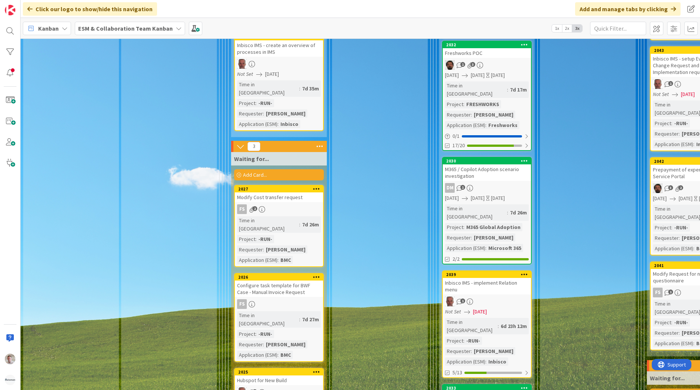
click at [94, 23] on div "ESM & Collaboration Team Kanban" at bounding box center [130, 28] width 110 height 13
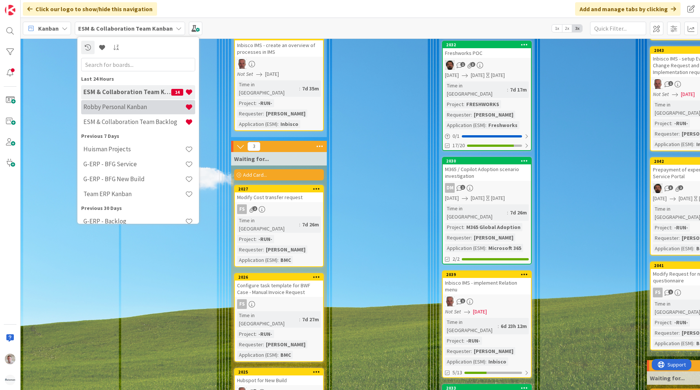
click at [127, 108] on h4 "Robby Personal Kanban" at bounding box center [134, 106] width 102 height 7
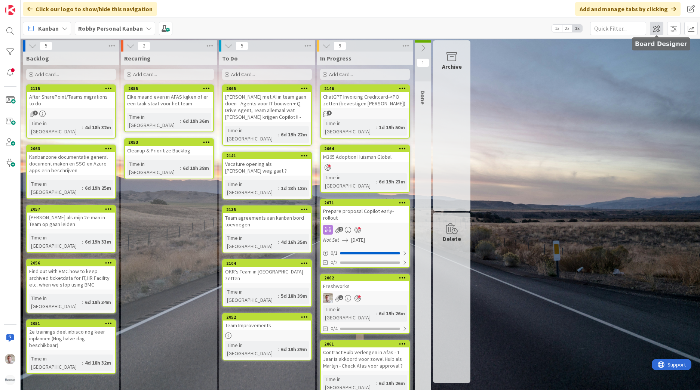
click at [654, 29] on span at bounding box center [656, 28] width 13 height 13
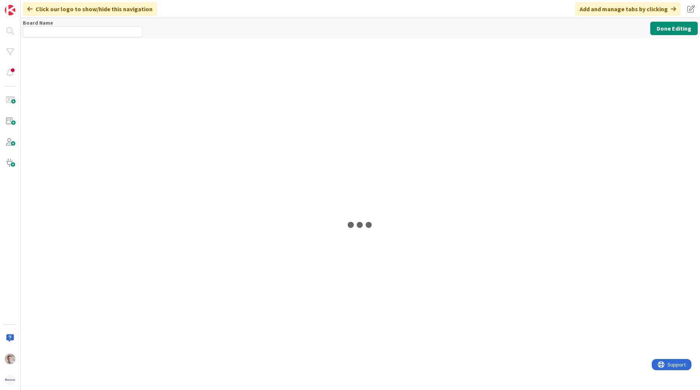
type input "Robby Personal Kanban"
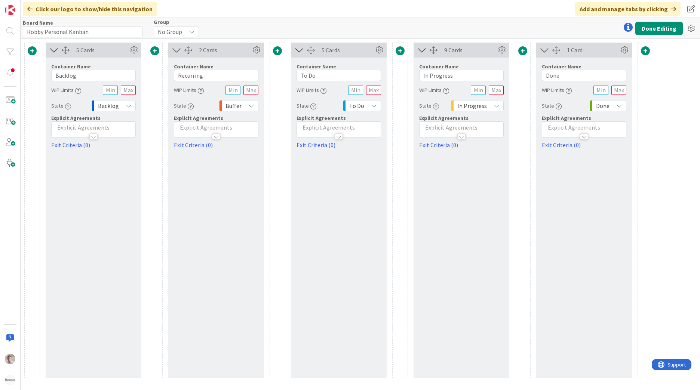
click at [522, 50] on span at bounding box center [522, 50] width 9 height 9
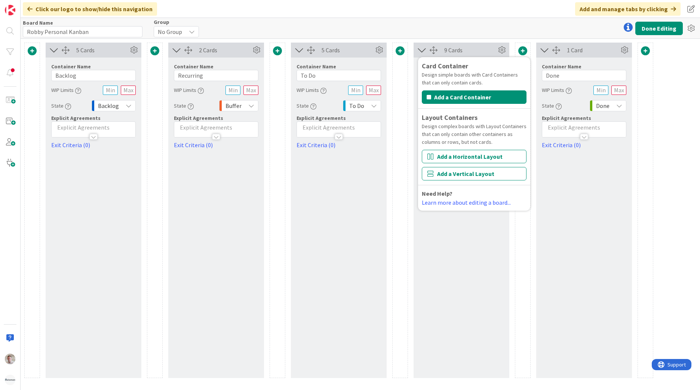
click at [474, 33] on div "Board Name 21 / 64 Robby Personal Kanban Group No Group Done Editing" at bounding box center [360, 28] width 679 height 21
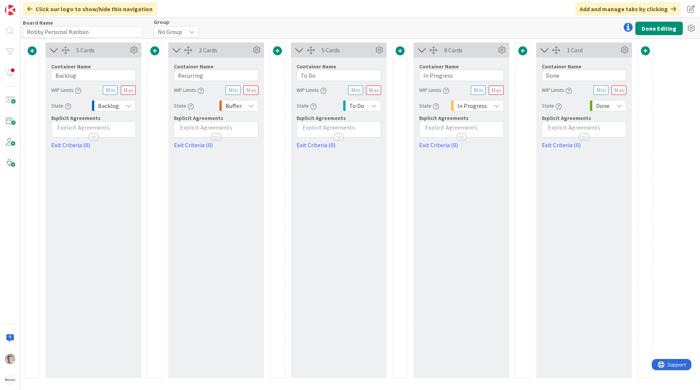
click at [465, 200] on div "9 Cards Container Name 11 / 64 In Progress WIP Limits State In Progress Explici…" at bounding box center [462, 211] width 96 height 336
click at [421, 50] on icon at bounding box center [422, 50] width 12 height 10
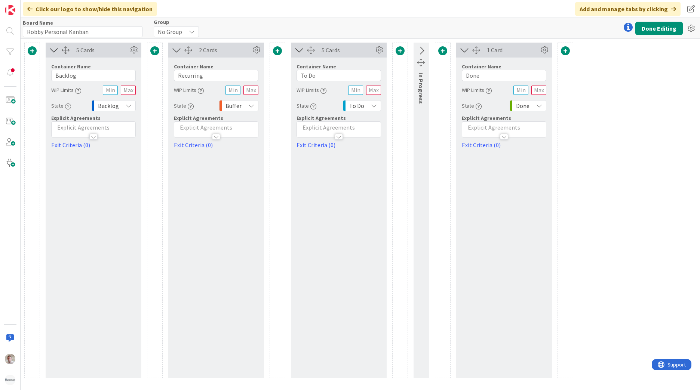
click at [421, 50] on icon at bounding box center [421, 51] width 12 height 10
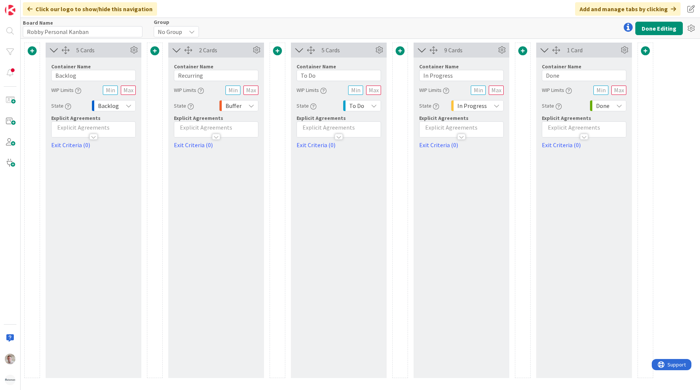
click at [522, 50] on span at bounding box center [522, 50] width 9 height 9
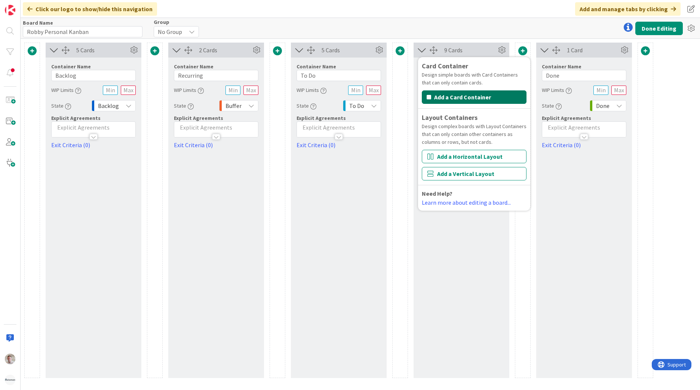
click at [457, 94] on button "Add a Card Container" at bounding box center [474, 96] width 105 height 13
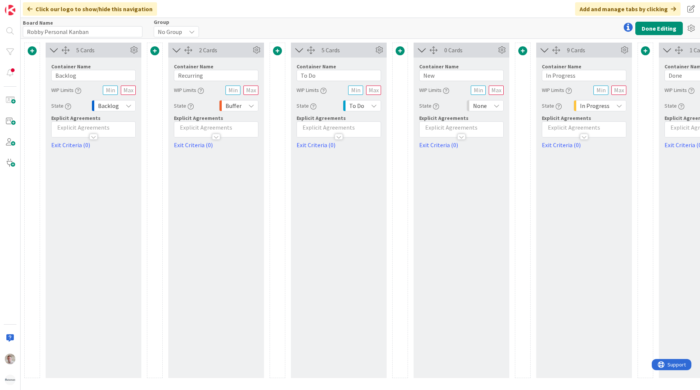
click at [422, 49] on icon at bounding box center [422, 50] width 12 height 10
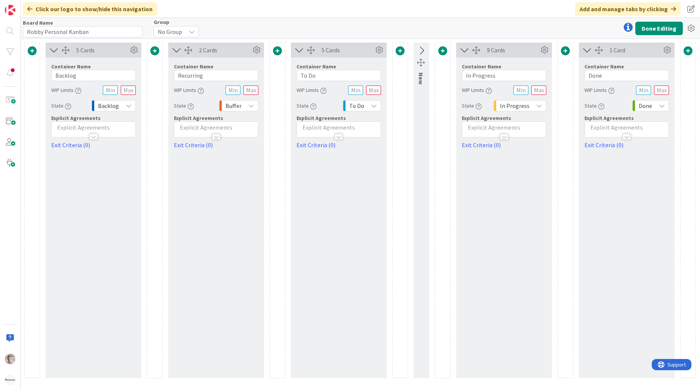
click at [419, 51] on icon at bounding box center [421, 51] width 12 height 10
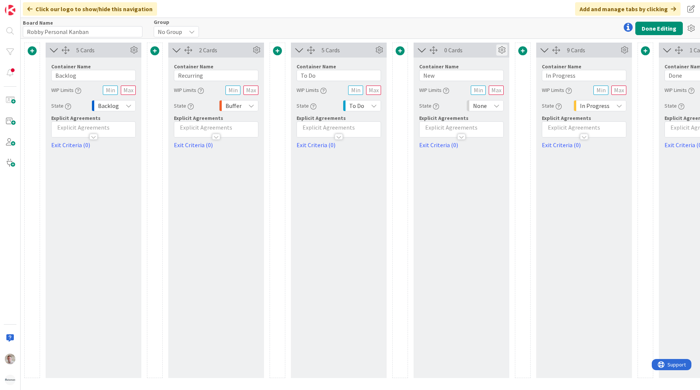
click at [500, 51] on icon at bounding box center [501, 49] width 11 height 11
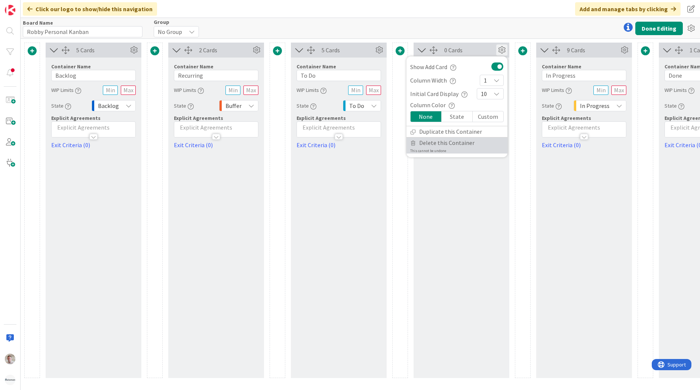
click at [433, 141] on span "Delete this Container" at bounding box center [446, 143] width 55 height 11
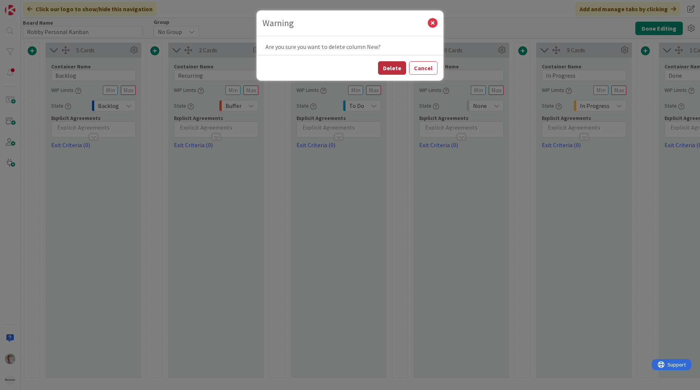
click at [391, 66] on button "Delete" at bounding box center [392, 67] width 28 height 13
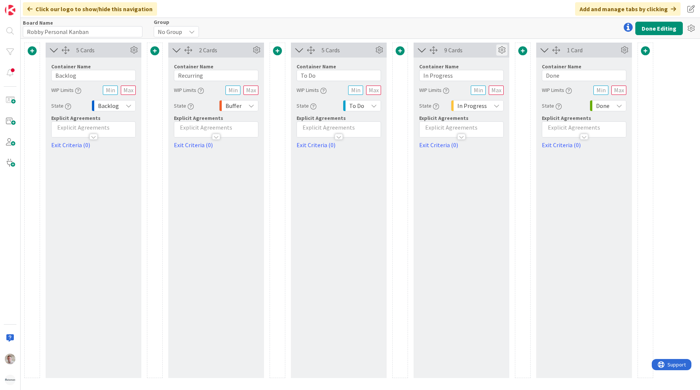
click at [496, 51] on icon at bounding box center [501, 49] width 11 height 11
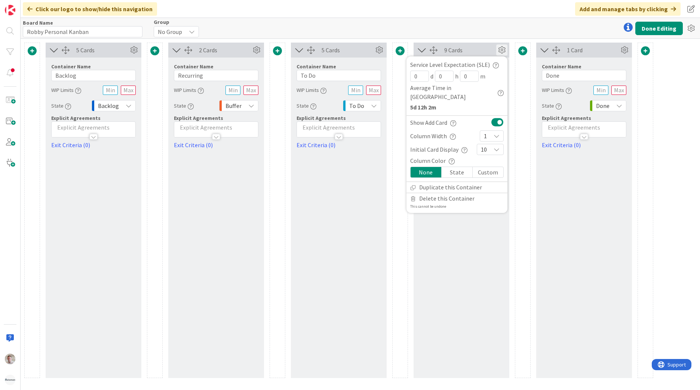
click at [514, 87] on div "5 Cards Container Name 7 / 64 Backlog WIP Limits State Backlog Explicit Agreeme…" at bounding box center [338, 211] width 629 height 336
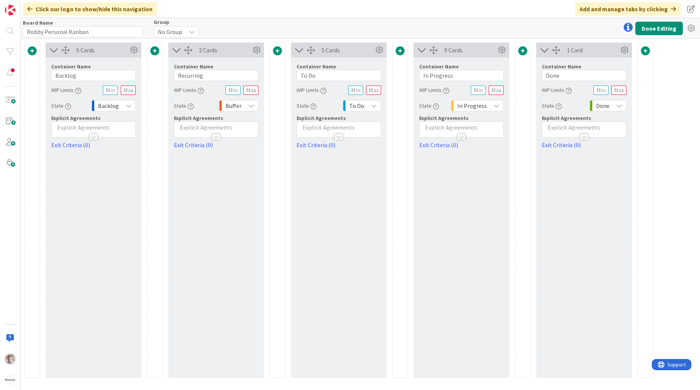
click at [400, 50] on span at bounding box center [400, 50] width 9 height 9
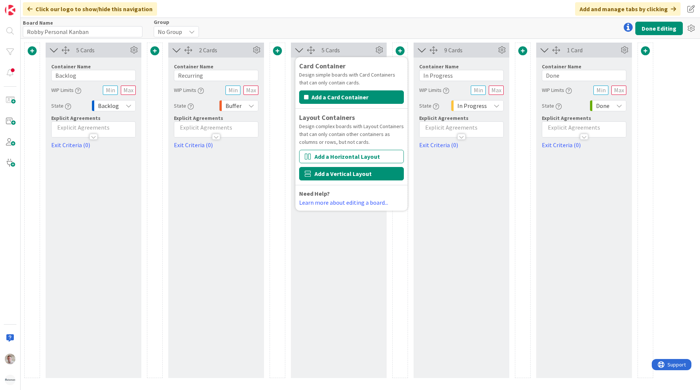
click at [344, 174] on button "Add a Vertical Layout" at bounding box center [351, 173] width 105 height 13
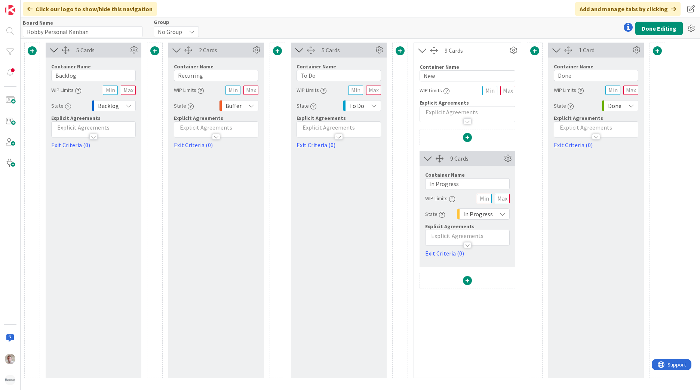
click at [465, 280] on span at bounding box center [467, 280] width 9 height 9
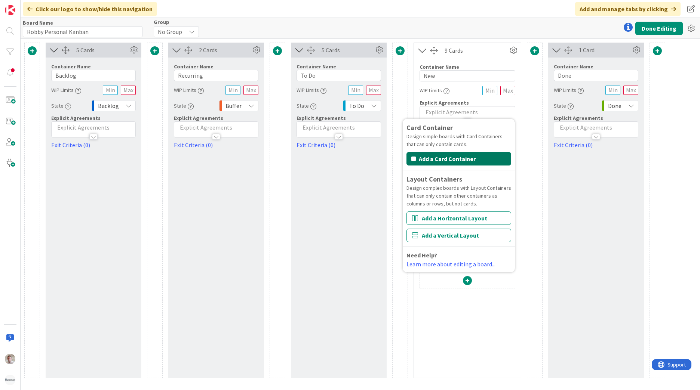
click at [451, 161] on button "Add a Card Container" at bounding box center [458, 158] width 105 height 13
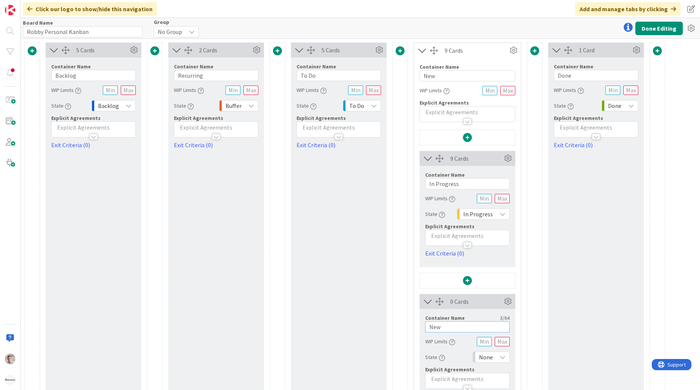
click at [440, 322] on input "New" at bounding box center [467, 327] width 84 height 11
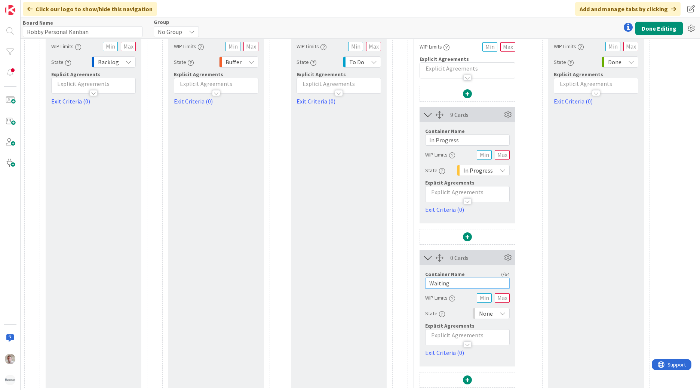
scroll to position [46, 0]
type input "Waiting"
click at [493, 310] on div "None" at bounding box center [491, 311] width 37 height 11
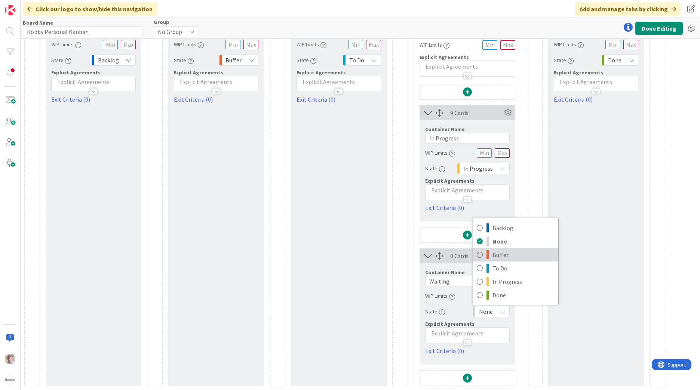
click at [500, 257] on span "Buffer" at bounding box center [523, 254] width 62 height 11
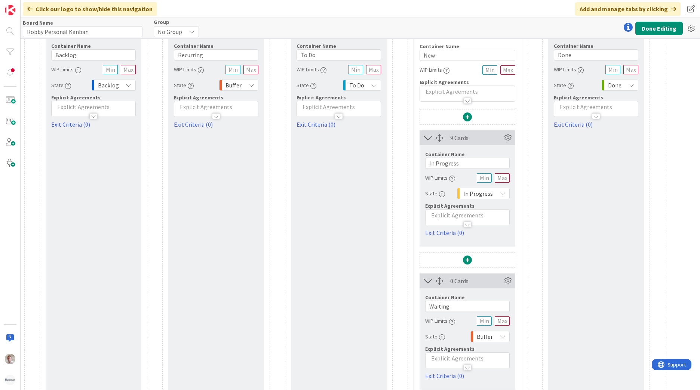
scroll to position [0, 0]
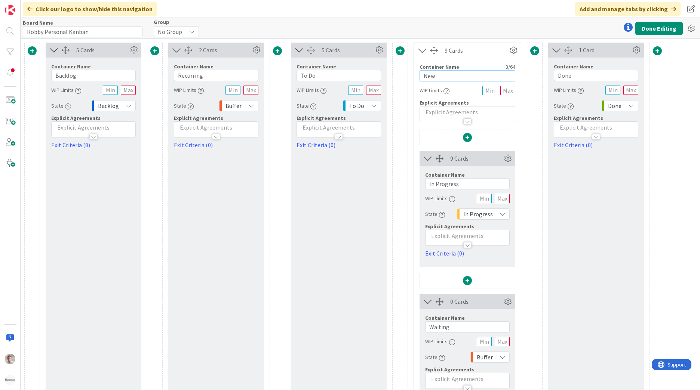
click at [445, 76] on input "New" at bounding box center [468, 75] width 96 height 11
type input "In Progress"
click at [668, 28] on button "Done Editing" at bounding box center [658, 28] width 47 height 13
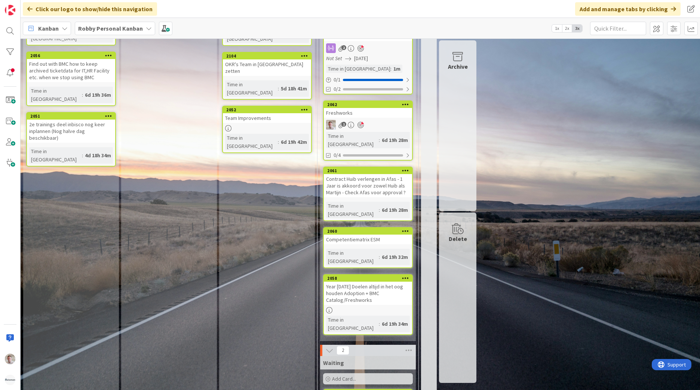
scroll to position [169, 0]
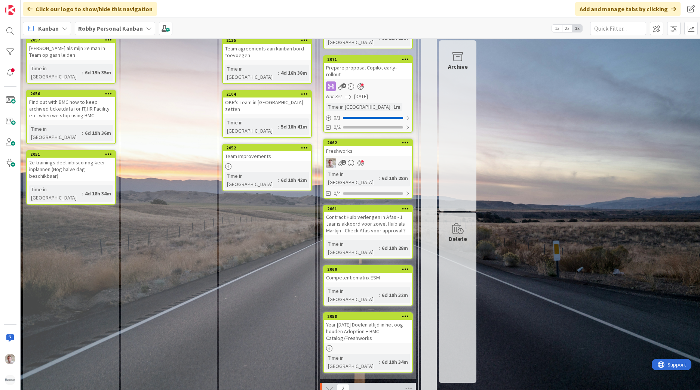
click at [368, 273] on div "Competentiematrix ESM" at bounding box center [368, 278] width 88 height 10
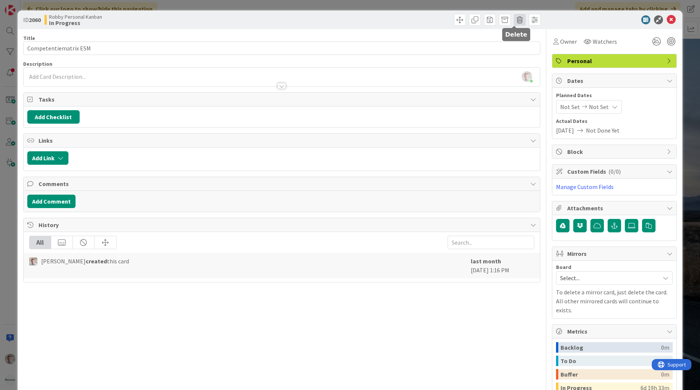
click at [518, 21] on span at bounding box center [520, 20] width 12 height 12
click at [532, 55] on button "Delete" at bounding box center [531, 54] width 28 height 13
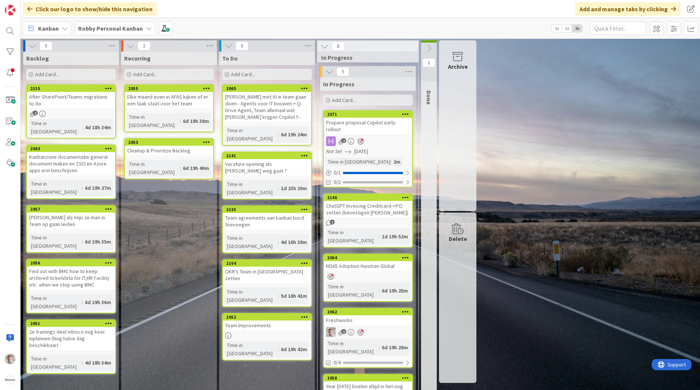
click at [567, 31] on span "2x" at bounding box center [567, 28] width 10 height 7
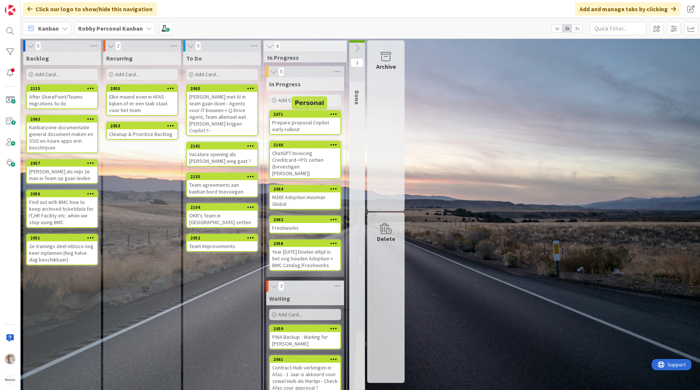
click at [288, 122] on div "Prepare proposal Copilot early-rollout" at bounding box center [305, 126] width 70 height 16
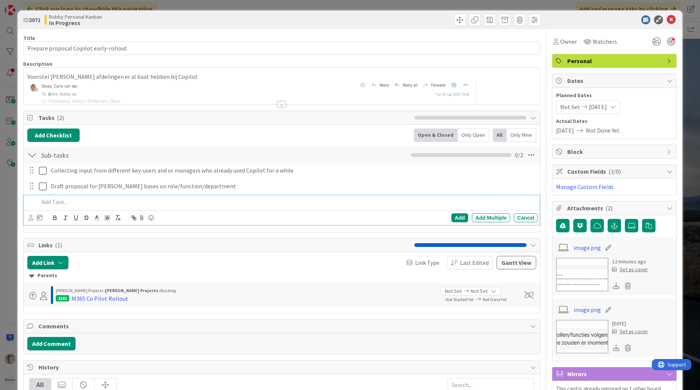
click at [51, 199] on p at bounding box center [287, 202] width 496 height 9
click at [55, 202] on p at bounding box center [287, 202] width 496 height 9
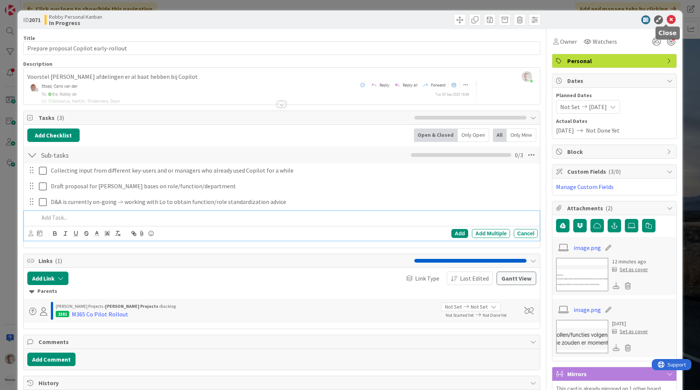
click at [670, 23] on icon at bounding box center [671, 19] width 9 height 9
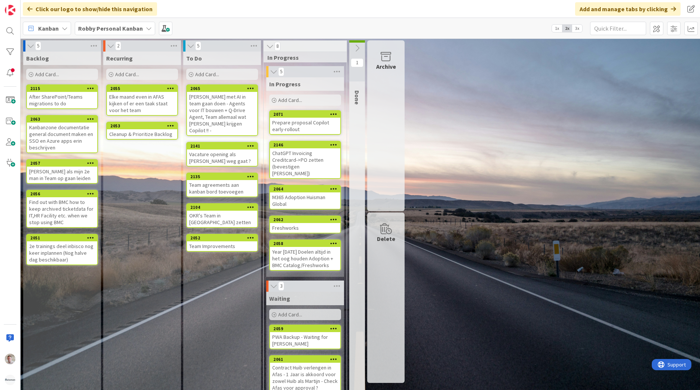
click at [202, 73] on span "Add Card..." at bounding box center [207, 74] width 24 height 7
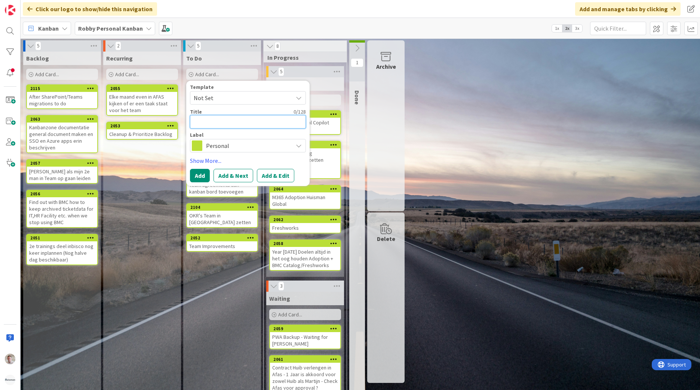
click at [199, 118] on textarea at bounding box center [248, 121] width 116 height 13
paste textarea "Can you have a chat with Karel to discuss possible solutions for the contracts …"
type textarea "x"
type textarea "Can you have a chat with Karel to discuss possible solutions for the contracts …"
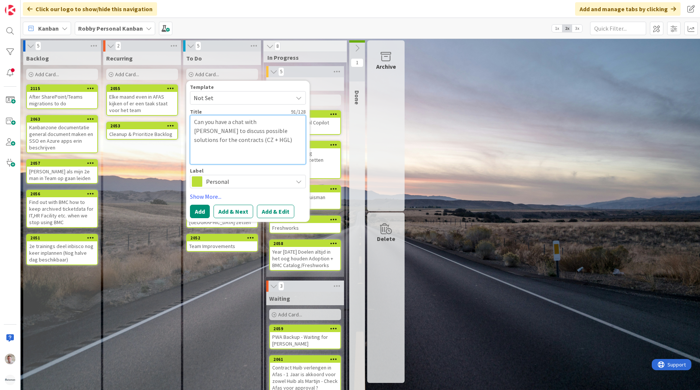
drag, startPoint x: 194, startPoint y: 122, endPoint x: 221, endPoint y: 123, distance: 26.9
click at [221, 123] on textarea "Can you have a chat with Karel to discuss possible solutions for the contracts …" at bounding box center [248, 139] width 116 height 49
type textarea "x"
type textarea "hve a chat with Karel to discuss possible solutions for the contracts (CZ + HGL)"
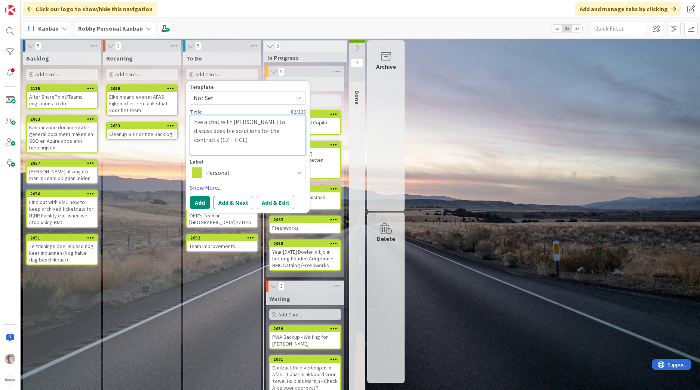
type textarea "x"
type textarea "have a chat with Karel to discuss possible solutions for the contracts (CZ + HG…"
type textarea "x"
type textarea "hve a chat with Karel to discuss possible solutions for the contracts (CZ + HGL)"
type textarea "x"
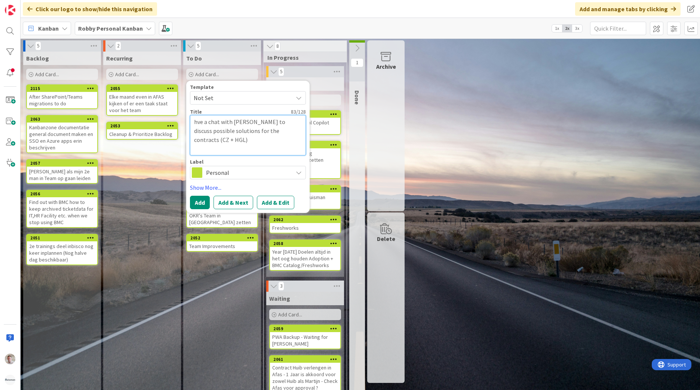
type textarea "ve a chat with Karel to discuss possible solutions for the contracts (CZ + HGL)"
type textarea "x"
type textarea "Hve a chat with Karel to discuss possible solutions for the contracts (CZ + HGL)"
type textarea "x"
type textarea "Have a chat with Karel to discuss possible solutions for the contracts (CZ + HG…"
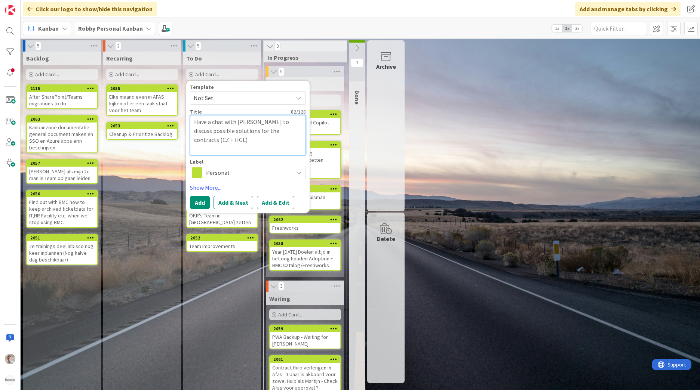
type textarea "x"
type textarea "Havve a chat with Karel to discuss possible solutions for the contracts (CZ + H…"
type textarea "x"
type textarea "Haveve a chat with Karel to discuss possible solutions for the contracts (CZ + …"
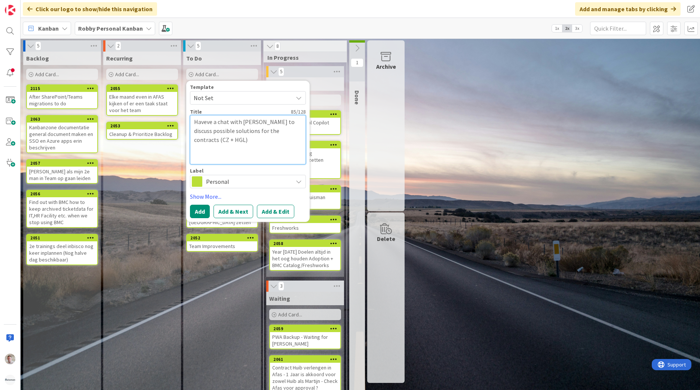
type textarea "x"
type textarea "Havee a chat with Karel to discuss possible solutions for the contracts (CZ + H…"
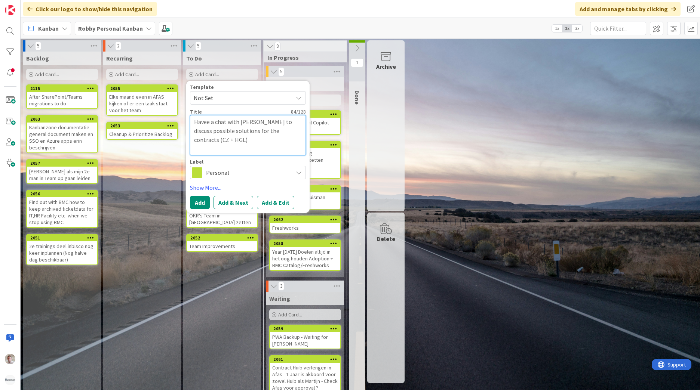
type textarea "x"
type textarea "Have a chat with Karel to discuss possible solutions for the contracts (CZ + HG…"
drag, startPoint x: 307, startPoint y: 135, endPoint x: 314, endPoint y: 136, distance: 7.2
click at [307, 135] on div "Template Not Set Title 83 / 128 Have a chat with Karel to discuss possible solu…" at bounding box center [247, 147] width 123 height 132
drag, startPoint x: 277, startPoint y: 128, endPoint x: 282, endPoint y: 129, distance: 5.0
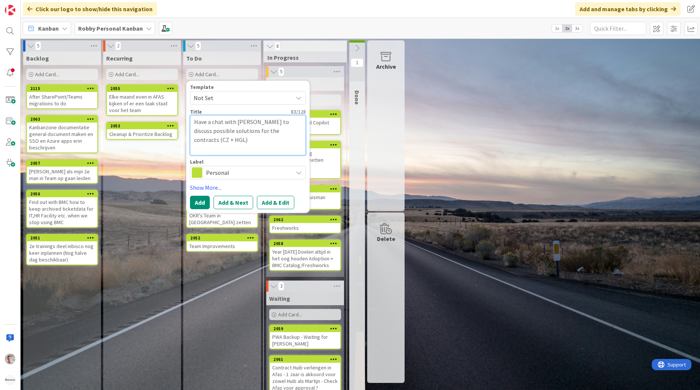
click at [277, 128] on textarea "Have a chat with Karel to discuss possible solutions for the contracts (CZ + HG…" at bounding box center [248, 135] width 116 height 40
click at [284, 129] on textarea "Have a chat with Karel to discuss possible solutions for the contracts (CZ + HG…" at bounding box center [248, 135] width 116 height 40
click at [293, 129] on textarea "Have a chat with Karel to discuss possible solutions for the contracts (CZ + HG…" at bounding box center [248, 135] width 116 height 40
type textarea "x"
type textarea "Have a chat with Karel to discuss possible solutions for the contracts (CZ + HG…"
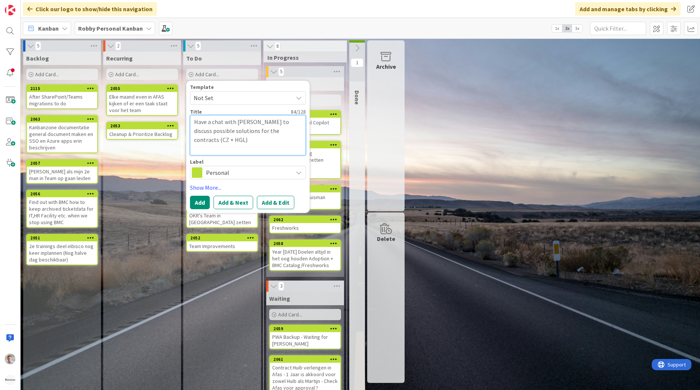
type textarea "x"
type textarea "Have a chat with Karel to discuss possible solutions for the contracts (CZ + HG…"
type textarea "x"
type textarea "Have a chat with Karel to discuss possible solutions for the contracts (CZ + HG…"
type textarea "x"
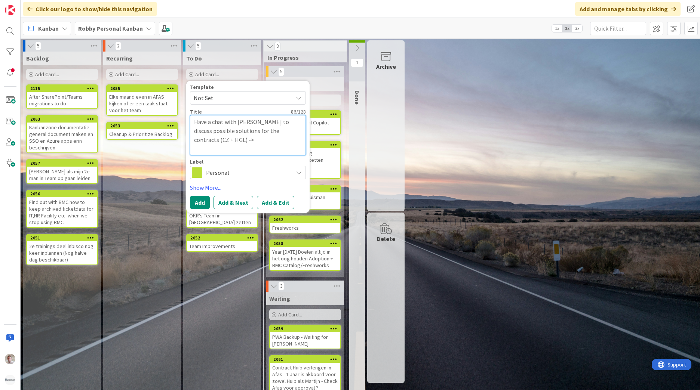
type textarea "Have a chat with Karel to discuss possible solutions for the contracts (CZ + HG…"
type textarea "x"
type textarea "Have a chat with Karel to discuss possible solutions for the contracts (CZ + HG…"
type textarea "x"
type textarea "Have a chat with Karel to discuss possible solutions for the contracts (CZ + HG…"
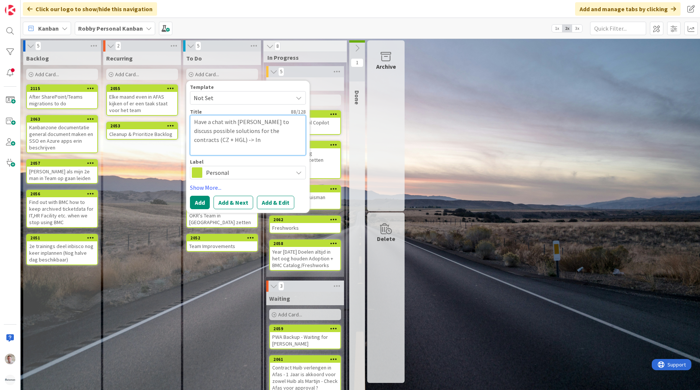
type textarea "x"
type textarea "Have a chat with Karel to discuss possible solutions for the contracts (CZ + HG…"
type textarea "x"
type textarea "Have a chat with Karel to discuss possible solutions for the contracts (CZ + HG…"
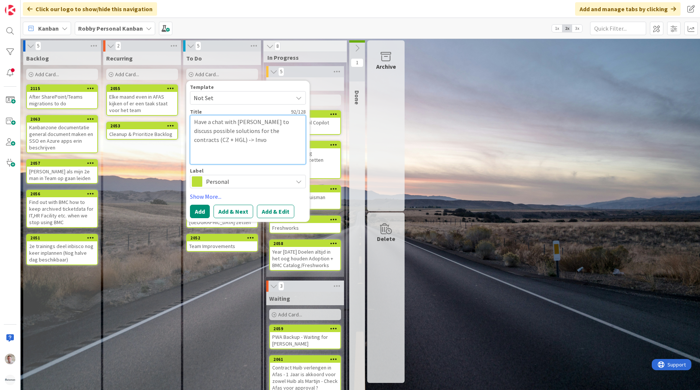
type textarea "x"
type textarea "Have a chat with Karel to discuss possible solutions for the contracts (CZ + HG…"
type textarea "x"
type textarea "Have a chat with Karel to discuss possible solutions for the contracts (CZ + HG…"
type textarea "x"
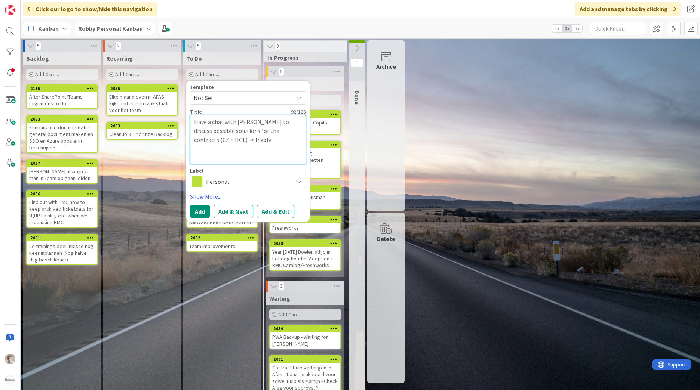
type textarea "Have a chat with Karel to discuss possible solutions for the contracts (CZ + HG…"
type textarea "x"
type textarea "Have a chat with Karel to discuss possible solutions for the contracts (CZ + HG…"
type textarea "x"
type textarea "Have a chat with Karel to discuss possible solutions for the contracts (CZ + HG…"
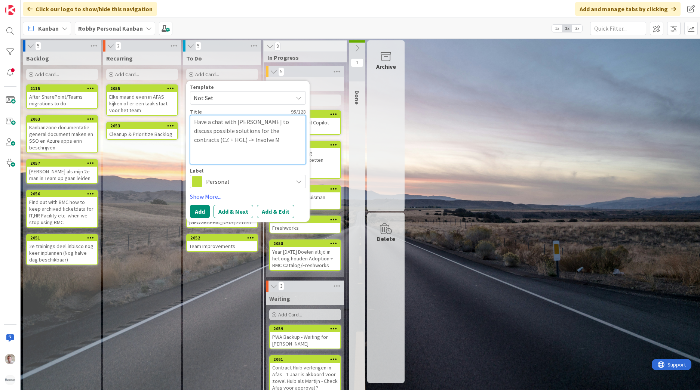
type textarea "x"
type textarea "Have a chat with Karel to discuss possible solutions for the contracts (CZ + HG…"
type textarea "x"
type textarea "Have a chat with Karel to discuss possible solutions for the contracts (CZ + HG…"
type textarea "x"
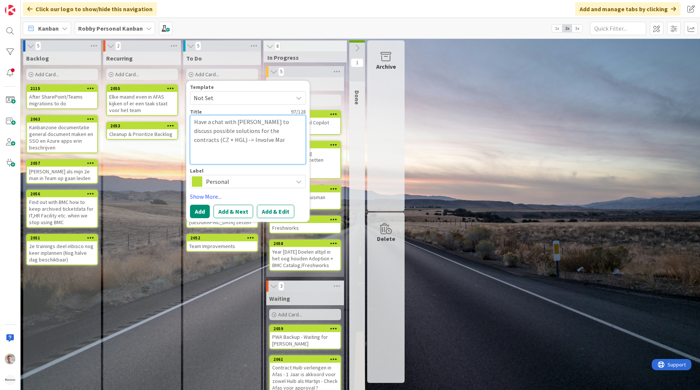
type textarea "Have a chat with Karel to discuss possible solutions for the contracts (CZ + HG…"
type textarea "x"
type textarea "Have a chat with Karel to discuss possible solutions for the contracts (CZ + HG…"
type textarea "x"
type textarea "Have a chat with Karel to discuss possible solutions for the contracts (CZ + HG…"
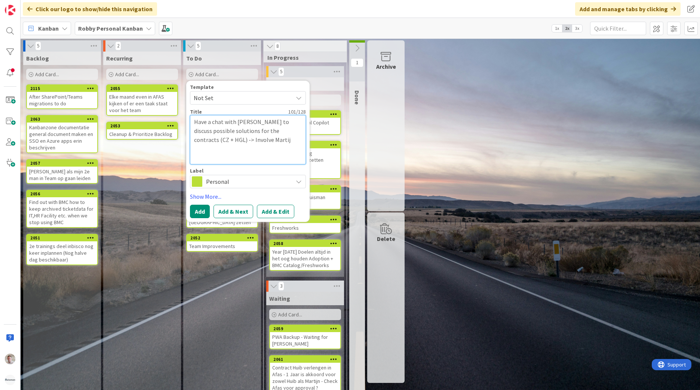
type textarea "x"
type textarea "Have a chat with Karel to discuss possible solutions for the contracts (CZ + HG…"
type textarea "x"
type textarea "Have a chat with Karel to discuss possible solutions for the contracts (CZ + HG…"
type textarea "x"
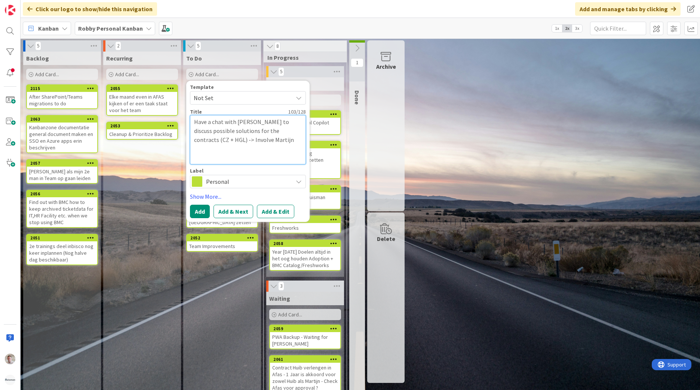
type textarea "Have a chat with Karel to discuss possible solutions for the contracts (CZ + HG…"
type textarea "x"
type textarea "Have a chat with Karel to discuss possible solutions for the contracts (CZ + HG…"
type textarea "x"
type textarea "Have a chat with Karel to discuss possible solutions for the contracts (CZ + HG…"
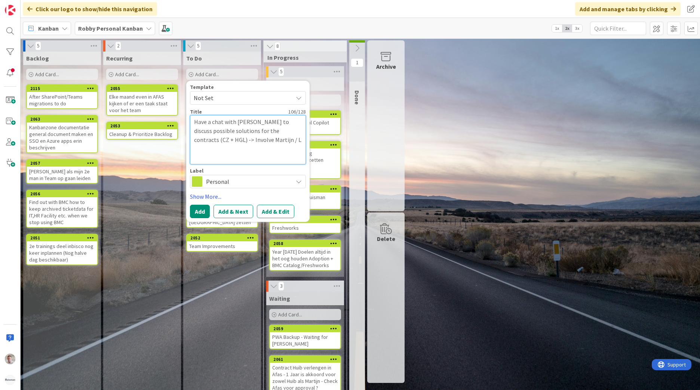
type textarea "x"
type textarea "Have a chat with Karel to discuss possible solutions for the contracts (CZ + HG…"
type textarea "x"
type textarea "Have a chat with Karel to discuss possible solutions for the contracts (CZ + HG…"
type textarea "x"
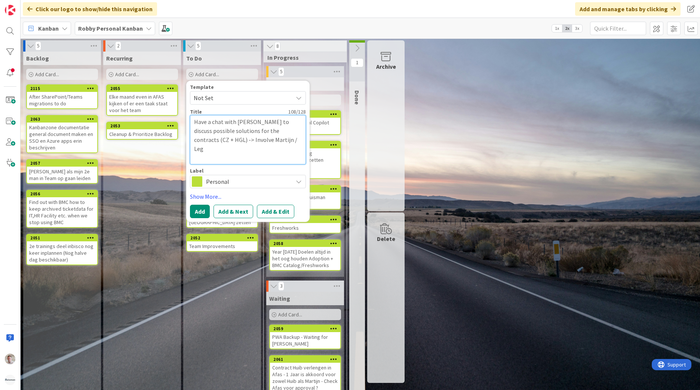
type textarea "Have a chat with Karel to discuss possible solutions for the contracts (CZ + HG…"
type textarea "x"
type textarea "Have a chat with Karel to discuss possible solutions for the contracts (CZ + HG…"
type textarea "x"
type textarea "Have a chat with Karel to discuss possible solutions for the contracts (CZ + HG…"
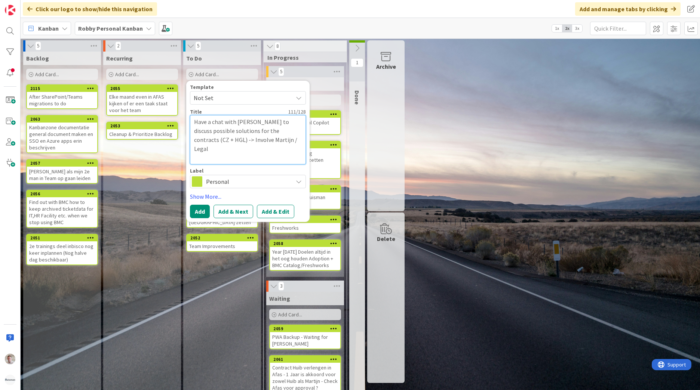
type textarea "x"
type textarea "Have a chat with Karel to discuss possible solutions for the contracts (CZ + HG…"
type textarea "x"
type textarea "Have a chat with Karel to discuss possible solutions for the contracts (CZ + HG…"
type textarea "x"
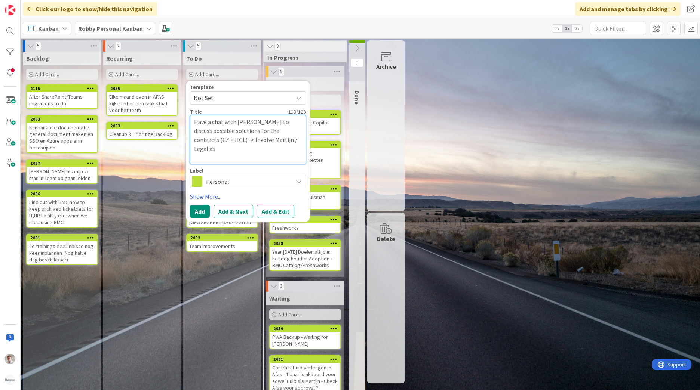
type textarea "Have a chat with Karel to discuss possible solutions for the contracts (CZ + HG…"
type textarea "x"
type textarea "Have a chat with Karel to discuss possible solutions for the contracts (CZ + HG…"
type textarea "x"
type textarea "Have a chat with Karel to discuss possible solutions for the contracts (CZ + HG…"
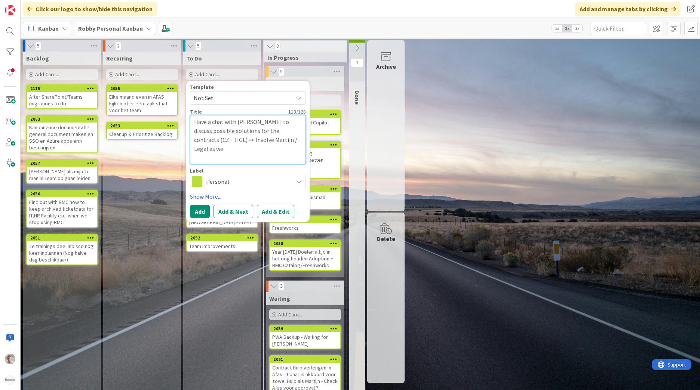
type textarea "x"
type textarea "Have a chat with Karel to discuss possible solutions for the contracts (CZ + HG…"
type textarea "x"
type textarea "Have a chat with Karel to discuss possible solutions for the contracts (CZ + HG…"
type textarea "x"
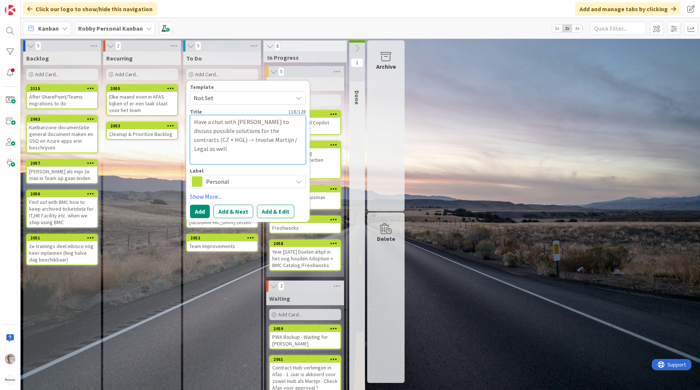
type textarea "Have a chat with [PERSON_NAME] to discuss possible solutions for the contracts …"
type textarea "x"
type textarea "Have a chat with [PERSON_NAME] to discuss possible solutions for the contracts …"
click at [198, 212] on button "Add" at bounding box center [200, 211] width 20 height 13
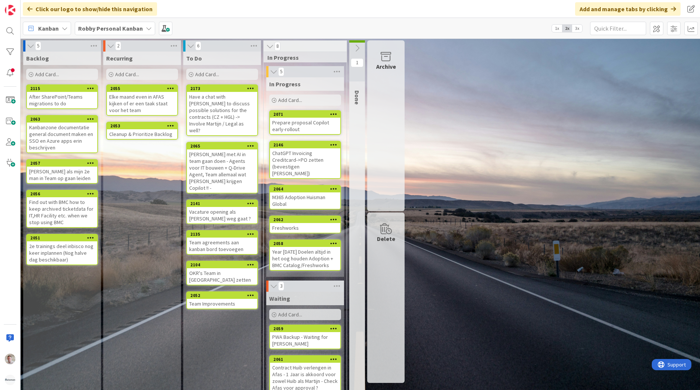
click at [219, 98] on div "Have a chat with [PERSON_NAME] to discuss possible solutions for the contracts …" at bounding box center [222, 113] width 70 height 43
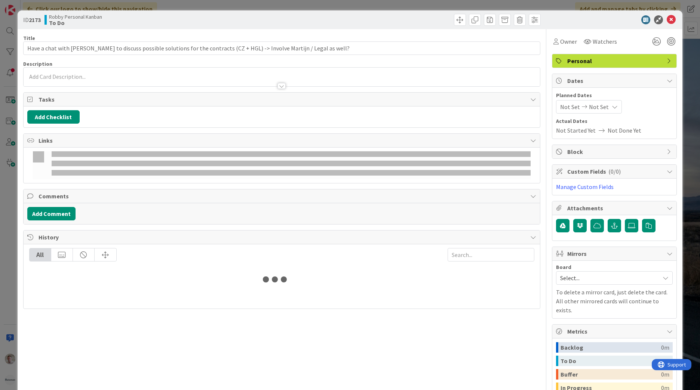
type input "Have a chat with [PERSON_NAME] to discuss possible solutions for the contracts …"
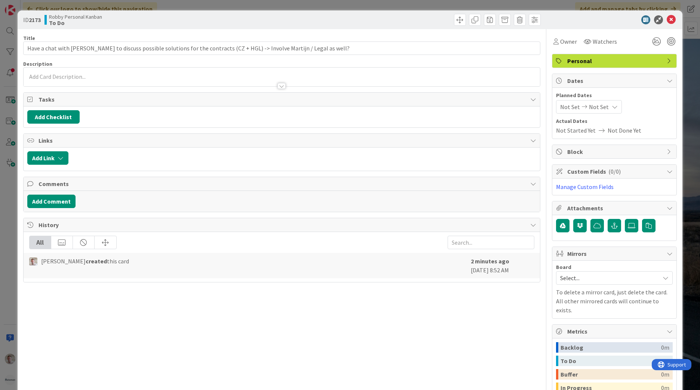
click at [565, 125] on span "Actual Dates" at bounding box center [614, 121] width 117 height 8
click at [562, 130] on span "Not Started Yet" at bounding box center [576, 130] width 40 height 9
click at [565, 118] on span "Actual Dates" at bounding box center [614, 121] width 117 height 8
click at [567, 102] on div "Not Set Not Set" at bounding box center [589, 106] width 66 height 13
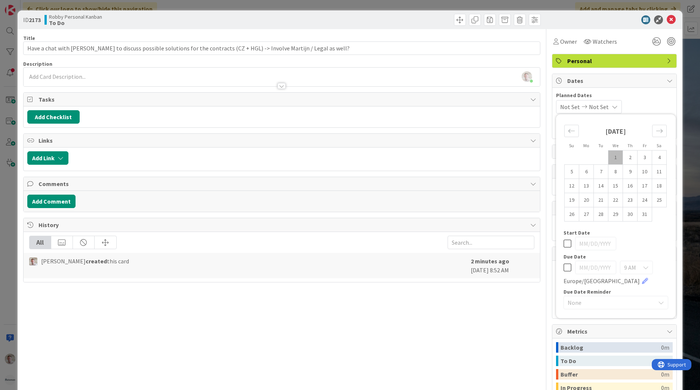
click at [563, 269] on icon at bounding box center [567, 267] width 8 height 9
type input "10/01/2025"
type input "Have a chat with [PERSON_NAME] to discuss possible solutions for the contracts …"
click at [639, 159] on td "3" at bounding box center [644, 158] width 15 height 14
type input "10/03/2025"
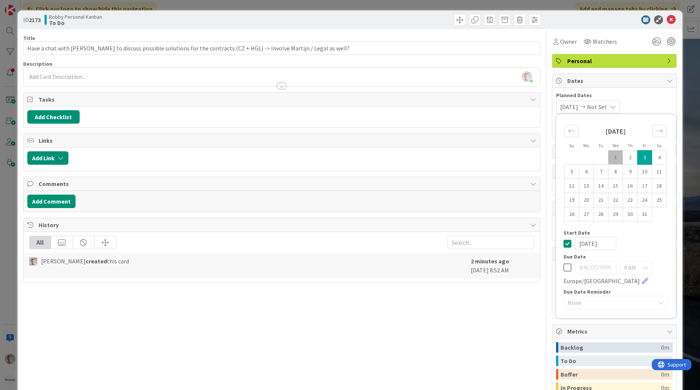
type input "Have a chat with [PERSON_NAME] to discuss possible solutions for the contracts …"
click at [630, 101] on div "10/03/2025 Not Set Su Mo Tu We Th Fr Sa September 2025 1 2 3 4 5 6 7 8 9 10 11 …" at bounding box center [614, 106] width 117 height 13
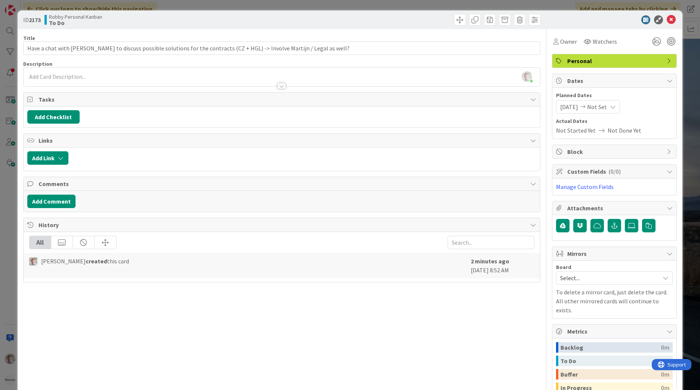
click at [575, 131] on span "Not Started Yet" at bounding box center [576, 130] width 40 height 9
click at [557, 96] on span "Planned Dates" at bounding box center [614, 96] width 117 height 8
click at [565, 102] on div "10/03/2025 Not Set" at bounding box center [588, 106] width 64 height 13
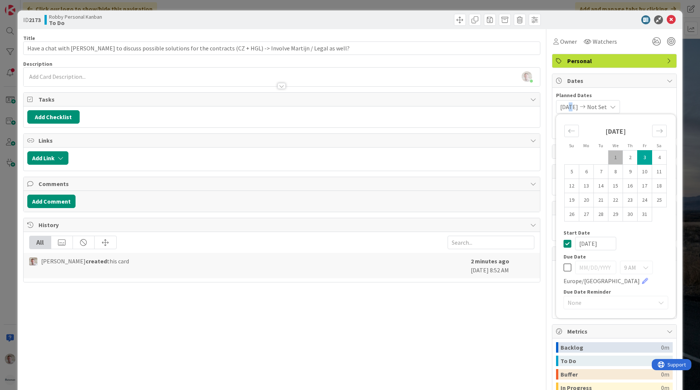
drag, startPoint x: 562, startPoint y: 244, endPoint x: 563, endPoint y: 248, distance: 4.2
click at [563, 245] on icon at bounding box center [567, 243] width 8 height 9
click at [563, 270] on icon at bounding box center [567, 267] width 8 height 9
type input "10/01/2025"
click at [581, 267] on input "10/01/2025" at bounding box center [595, 267] width 41 height 13
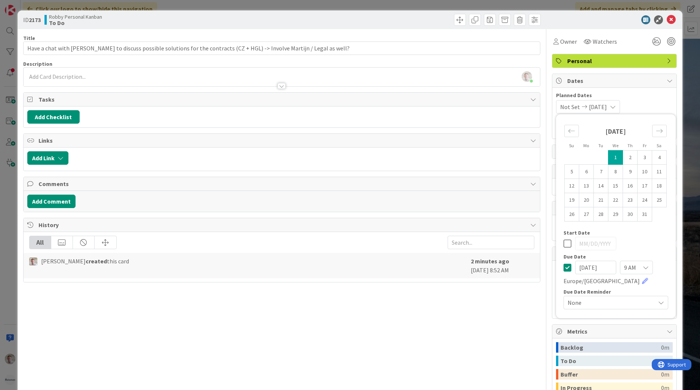
type input "Have a chat with [PERSON_NAME] to discuss possible solutions for the contracts …"
click at [640, 158] on td "3" at bounding box center [644, 158] width 15 height 14
type input "10/03/2025"
type input "Have a chat with [PERSON_NAME] to discuss possible solutions for the contracts …"
click at [653, 102] on div "Not Set 10/03/2025 Su Mo Tu We Th Fr Sa September 2025 1 2 3 4 5 6 7 8 9 10 11 …" at bounding box center [614, 106] width 117 height 13
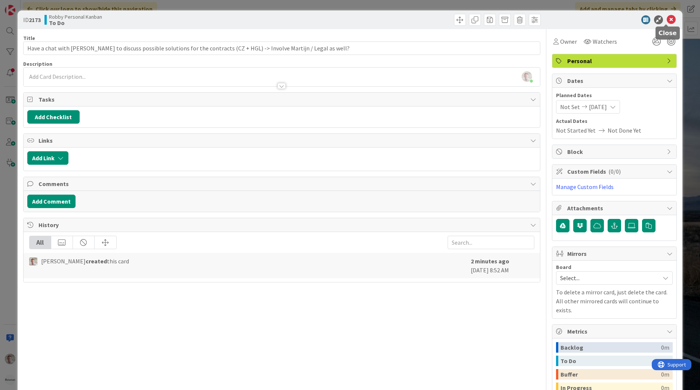
click at [667, 18] on icon at bounding box center [671, 19] width 9 height 9
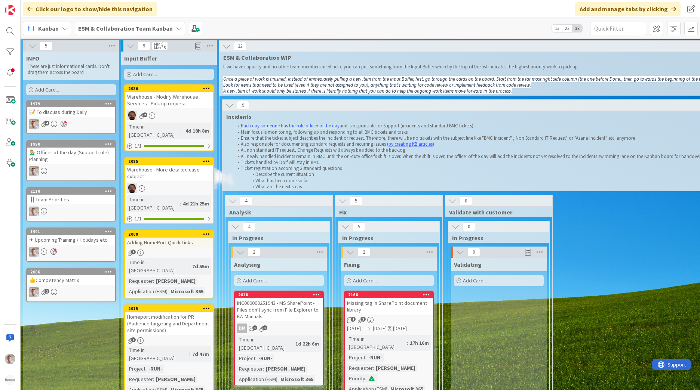
click at [138, 35] on div "ESM & Collaboration Team Kanban" at bounding box center [130, 28] width 110 height 13
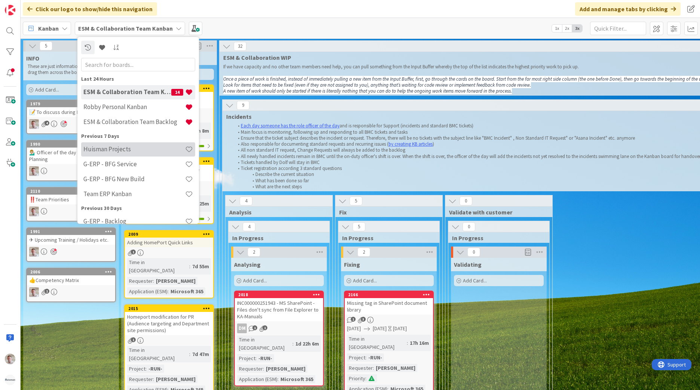
click at [105, 150] on h4 "Huisman Projects" at bounding box center [134, 148] width 102 height 7
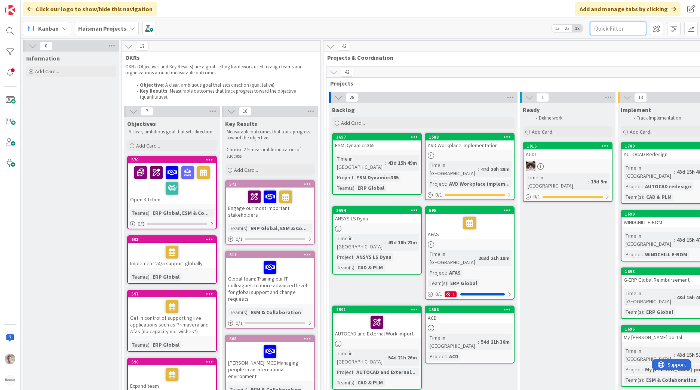
click at [610, 30] on input "text" at bounding box center [618, 28] width 56 height 13
type input "m365"
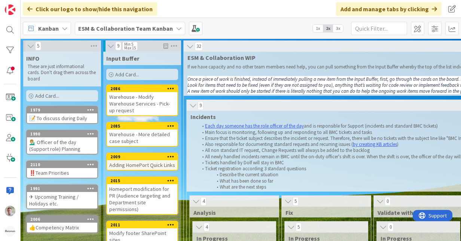
click at [153, 29] on b "ESM & Collaboration Team Kanban" at bounding box center [125, 28] width 95 height 7
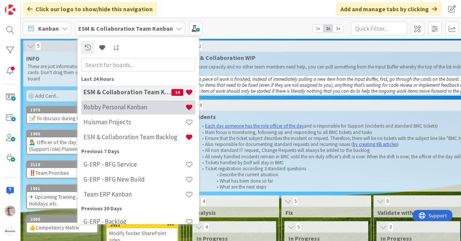
click at [143, 110] on h4 "Robby Personal Kanban" at bounding box center [134, 106] width 102 height 7
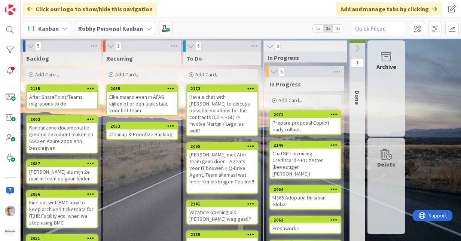
click at [101, 30] on b "Robby Personal Kanban" at bounding box center [110, 28] width 65 height 7
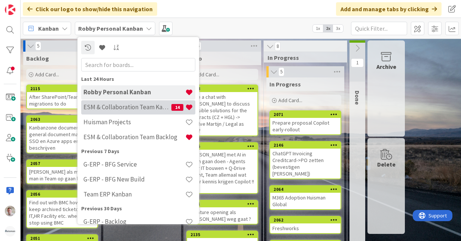
click at [108, 106] on h4 "ESM & Collaboration Team Kanban" at bounding box center [127, 106] width 88 height 7
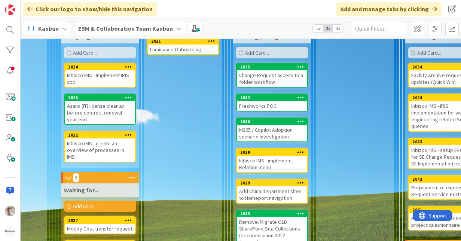
scroll to position [710, 134]
